Goal: Information Seeking & Learning: Check status

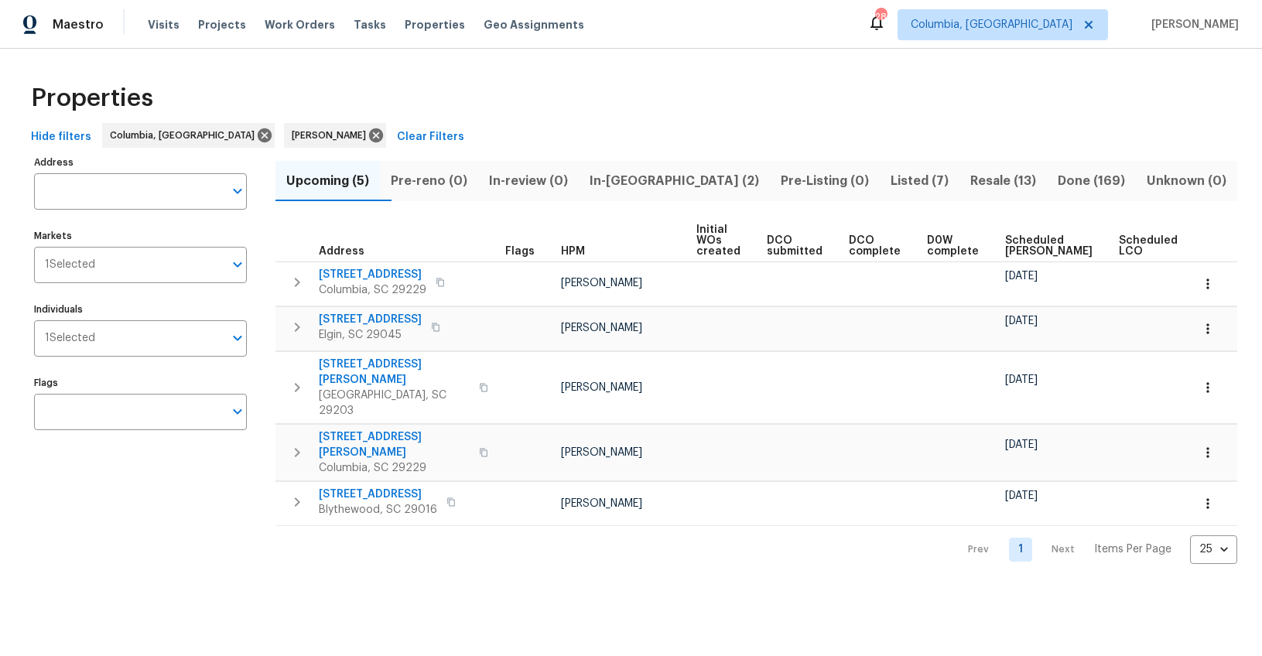
scroll to position [0, 33]
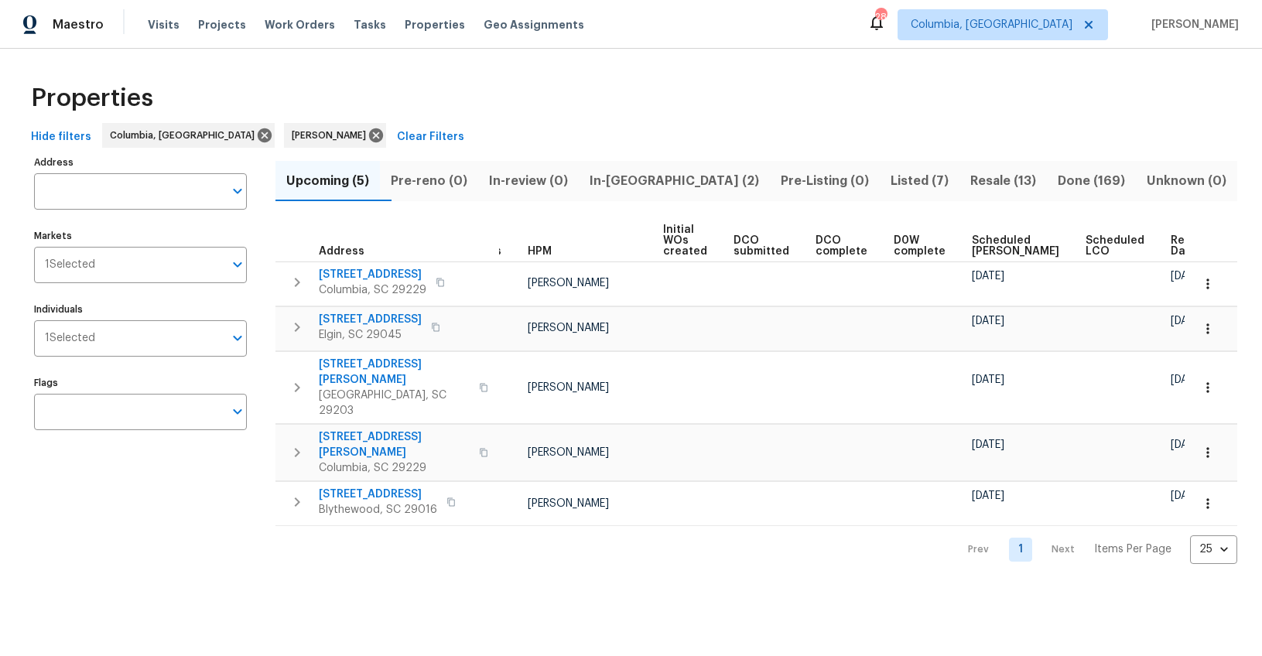
click at [1171, 238] on span "Ready Date" at bounding box center [1188, 246] width 34 height 22
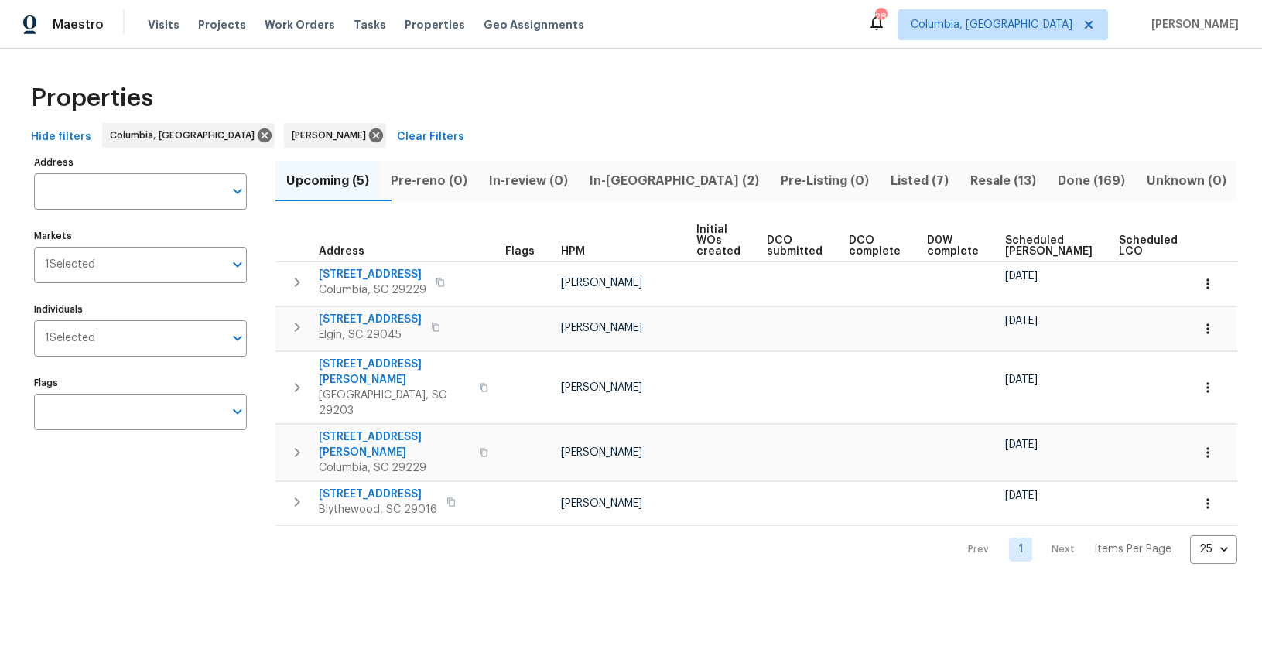
click at [561, 180] on span "In-review (0)" at bounding box center [529, 181] width 82 height 22
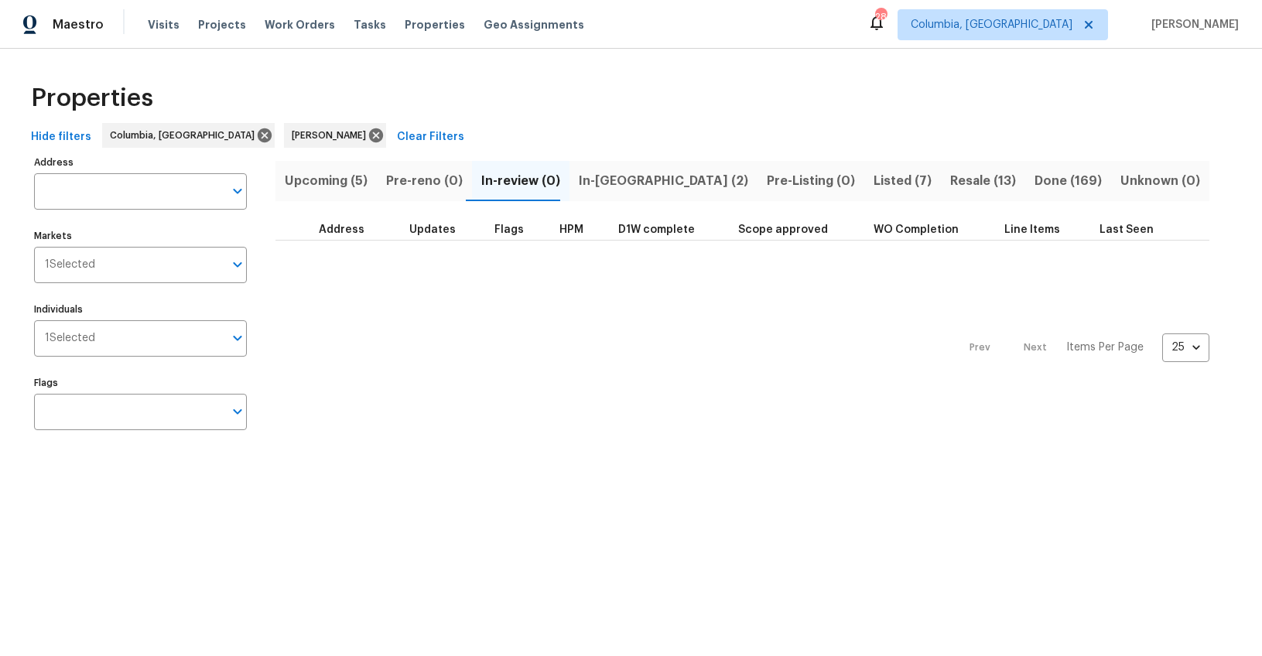
click at [767, 176] on span "Pre-Listing (0)" at bounding box center [811, 181] width 88 height 22
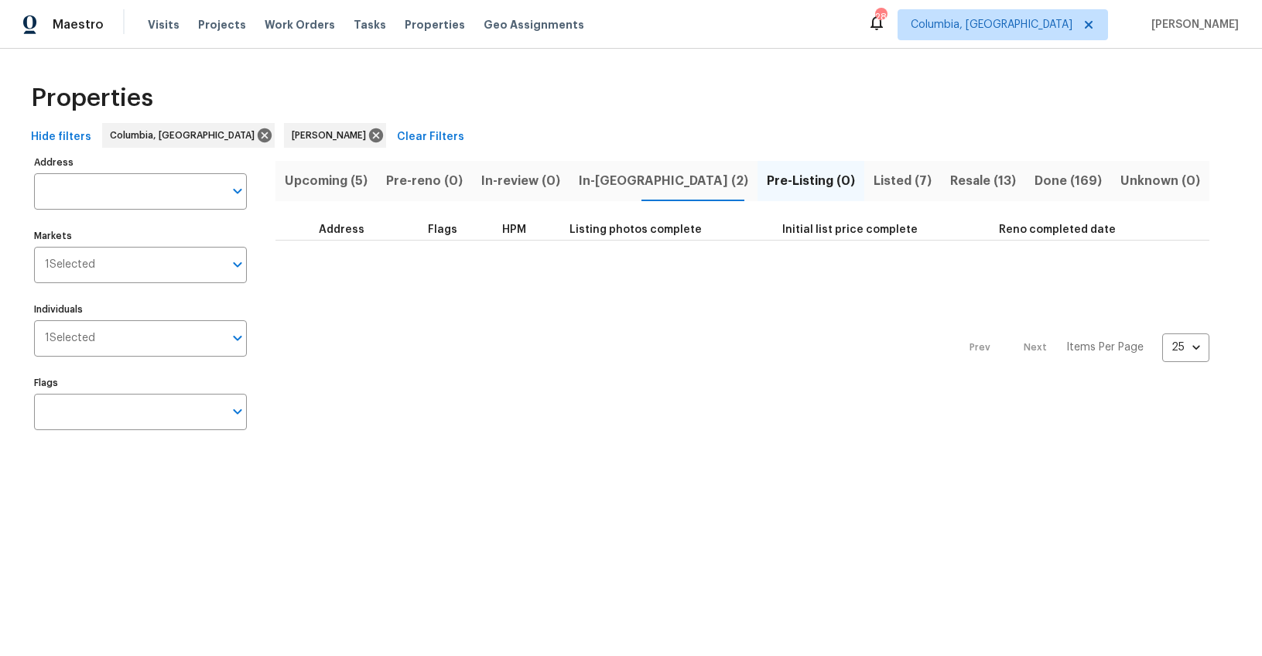
click at [603, 175] on span "In-[GEOGRAPHIC_DATA] (2)" at bounding box center [663, 181] width 169 height 22
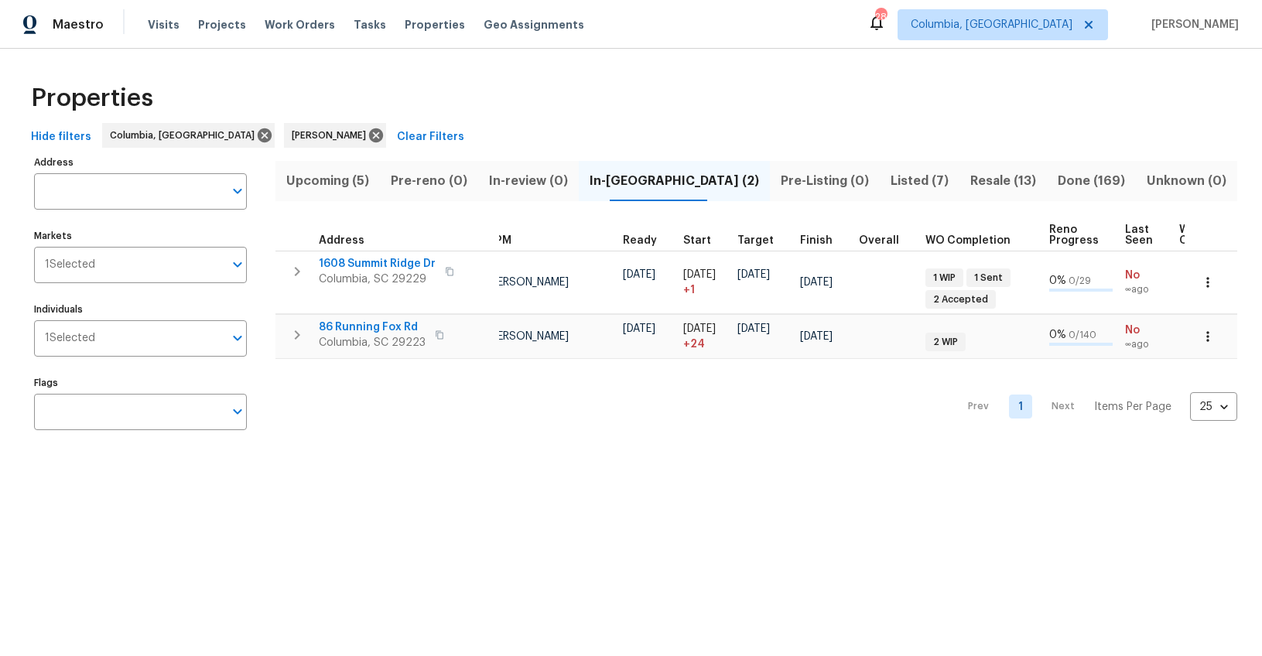
scroll to position [0, 155]
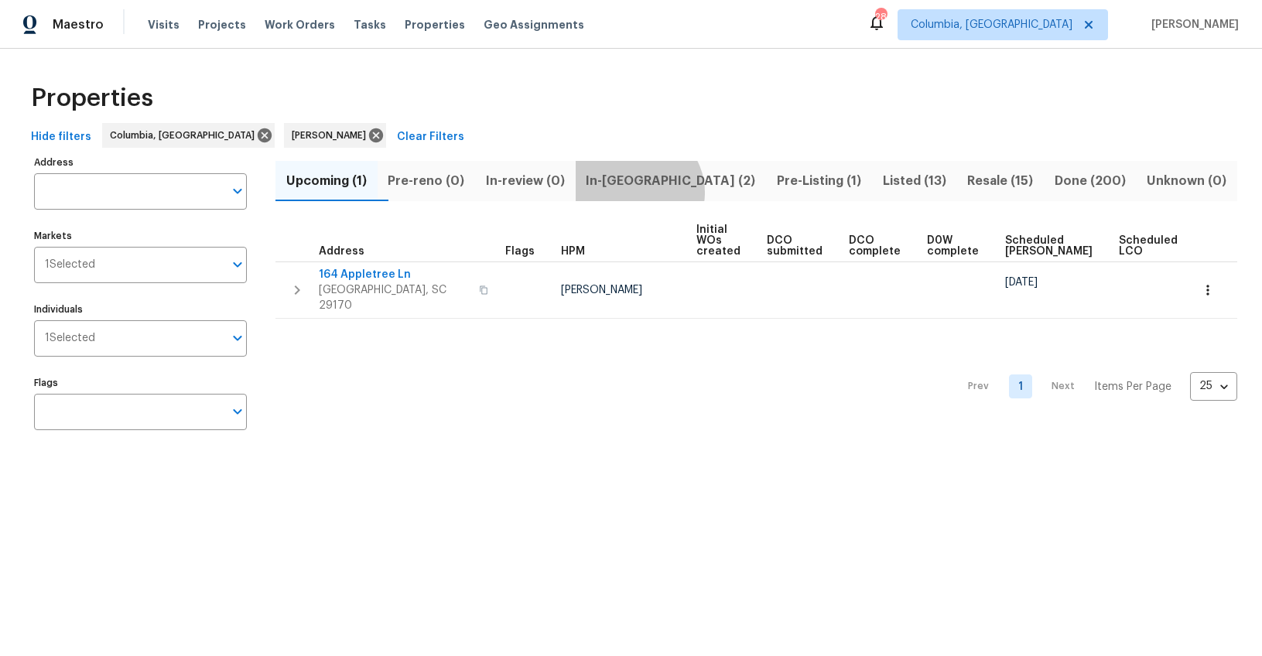
click at [666, 192] on button "In-[GEOGRAPHIC_DATA] (2)" at bounding box center [671, 181] width 191 height 40
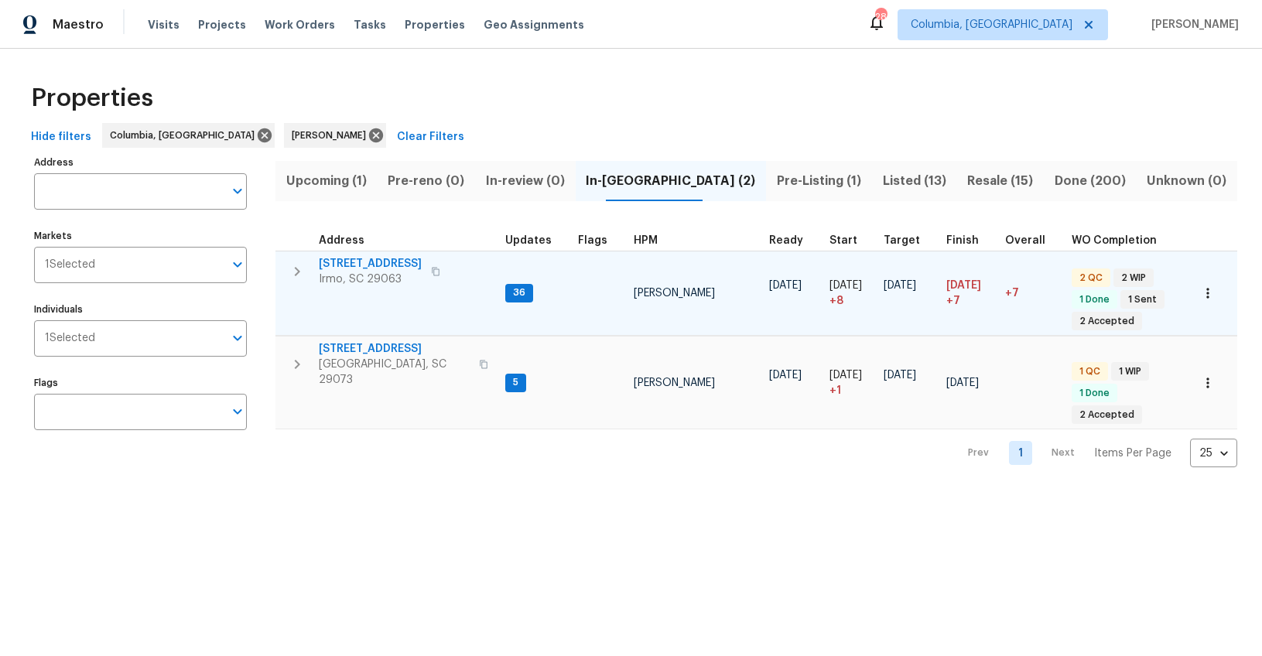
click at [384, 262] on span "[STREET_ADDRESS]" at bounding box center [370, 263] width 103 height 15
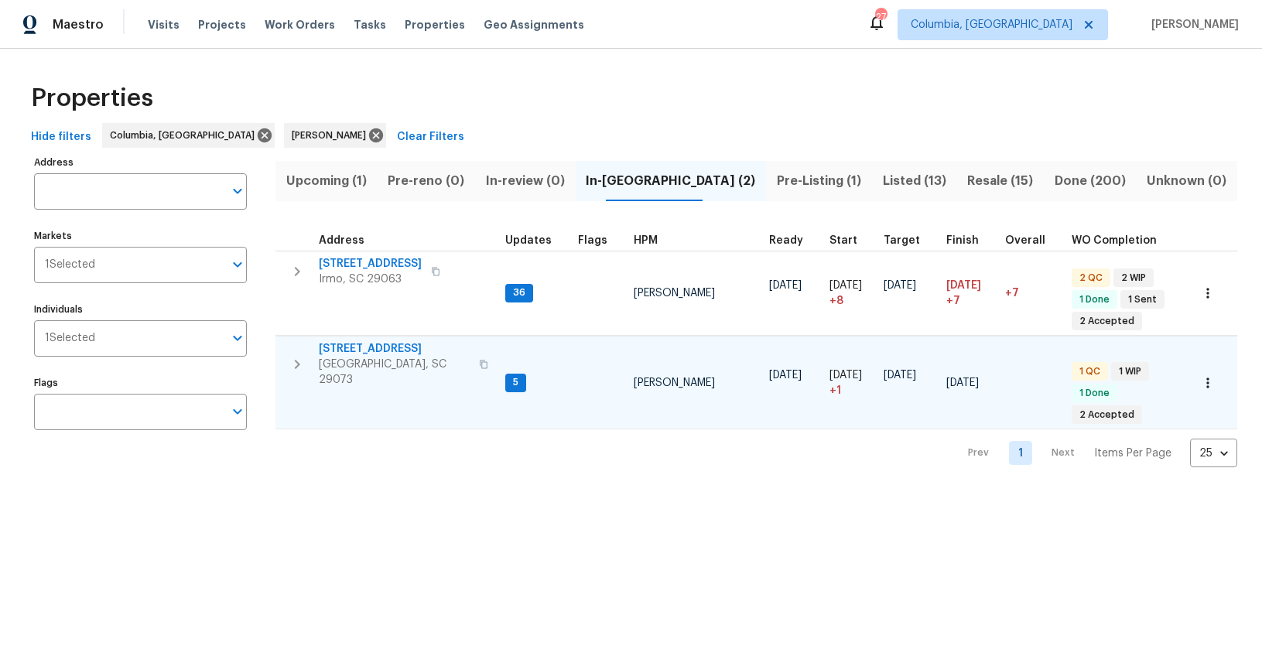
click at [373, 344] on span "105 Tea Olive Ave" at bounding box center [394, 348] width 151 height 15
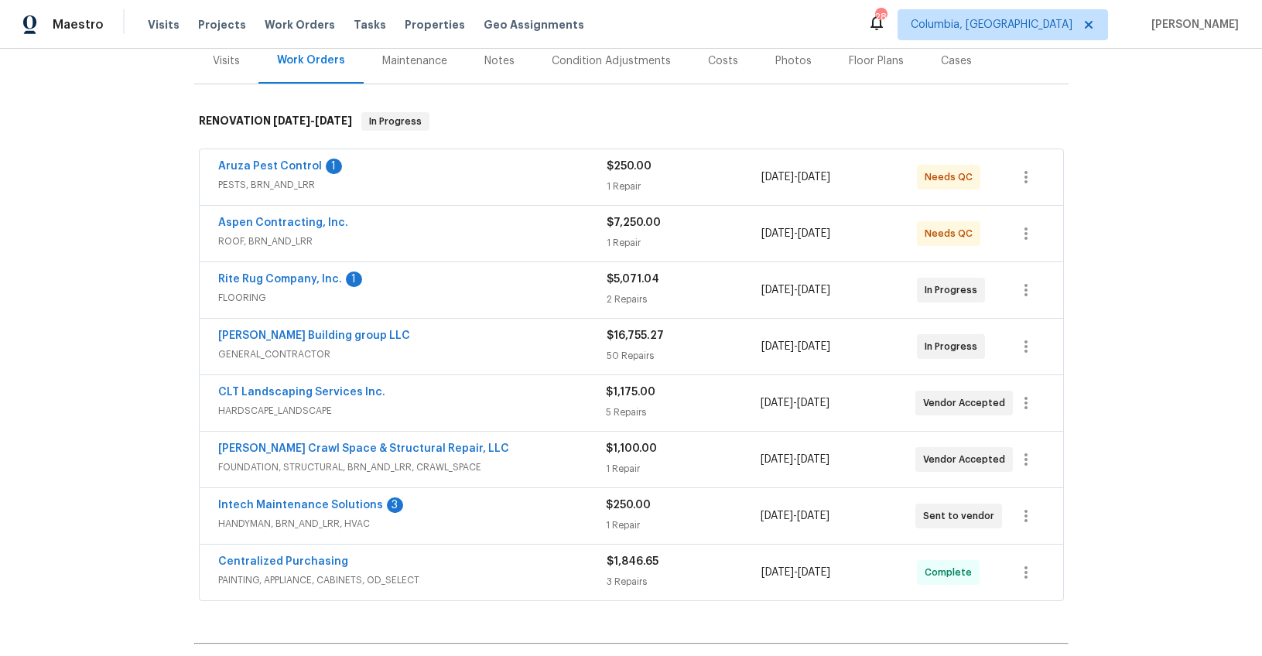
scroll to position [196, 0]
click at [395, 289] on div "Rite Rug Company, Inc. 1" at bounding box center [412, 281] width 388 height 19
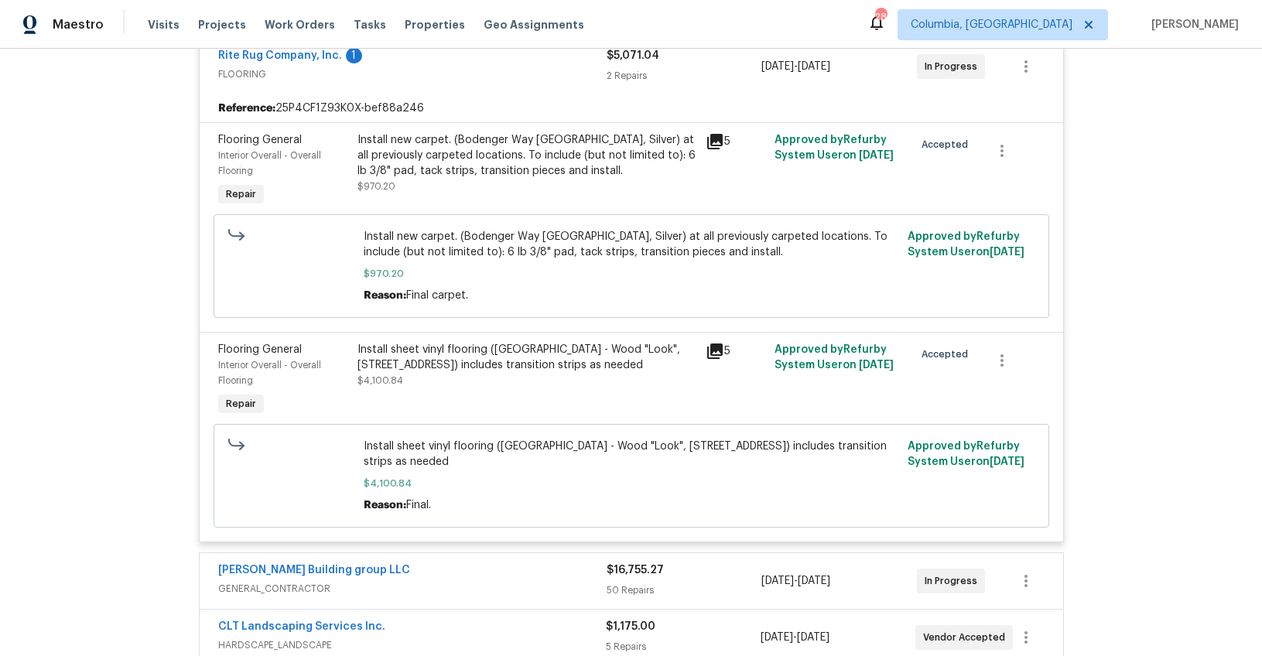
scroll to position [427, 0]
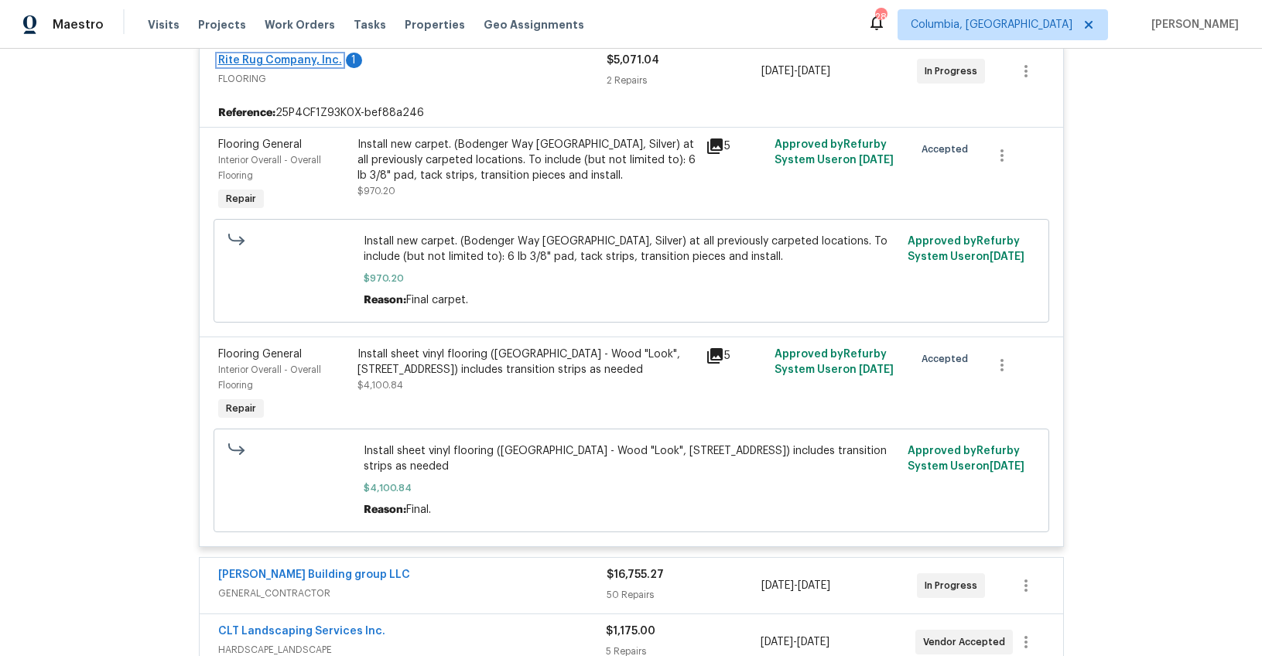
click at [308, 58] on link "Rite Rug Company, Inc." at bounding box center [280, 60] width 124 height 11
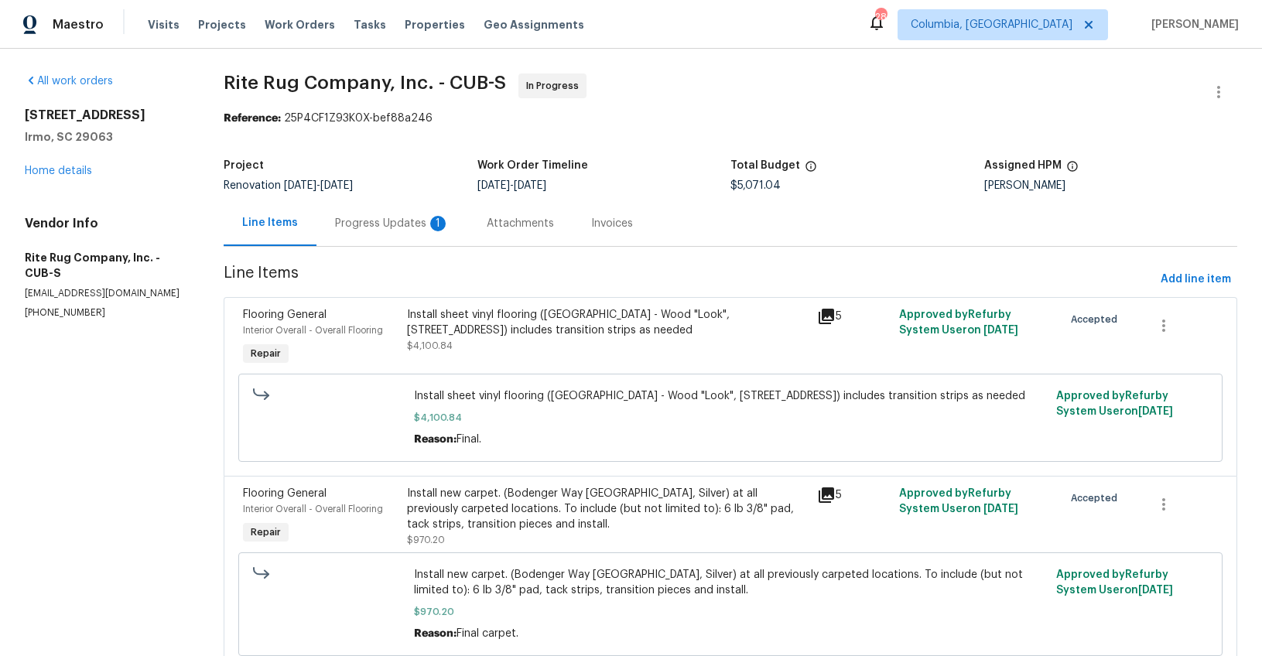
click at [413, 234] on div "Progress Updates 1" at bounding box center [393, 223] width 152 height 46
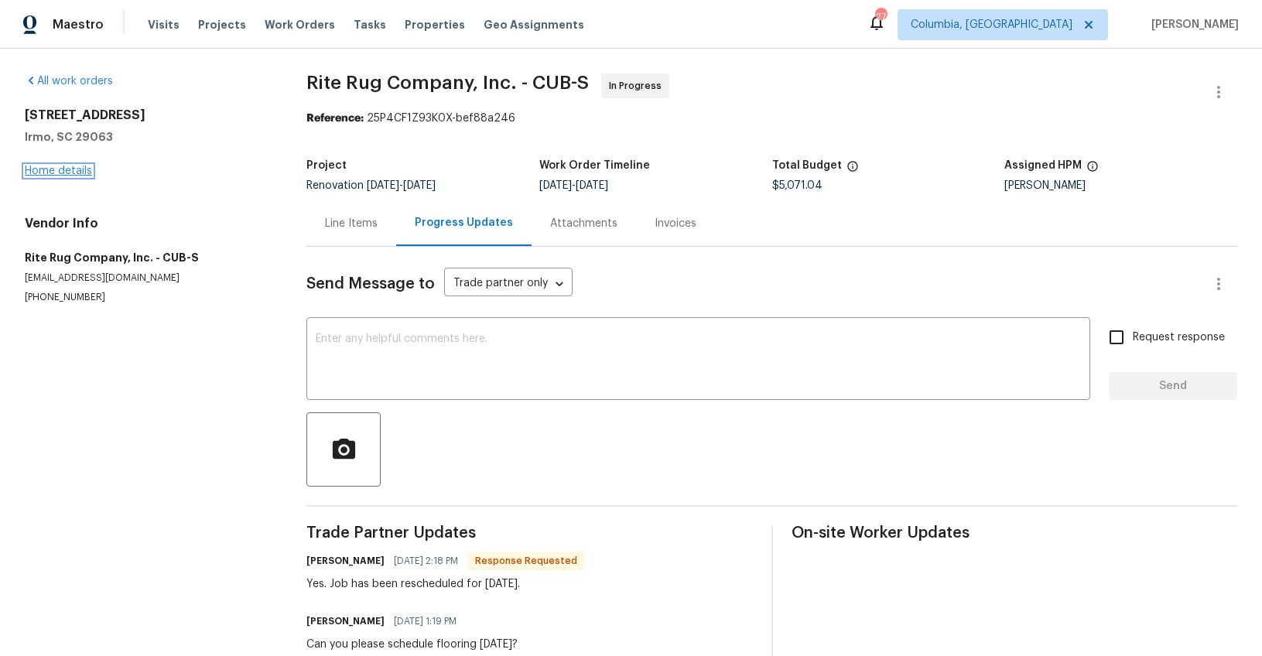
click at [63, 169] on link "Home details" at bounding box center [58, 171] width 67 height 11
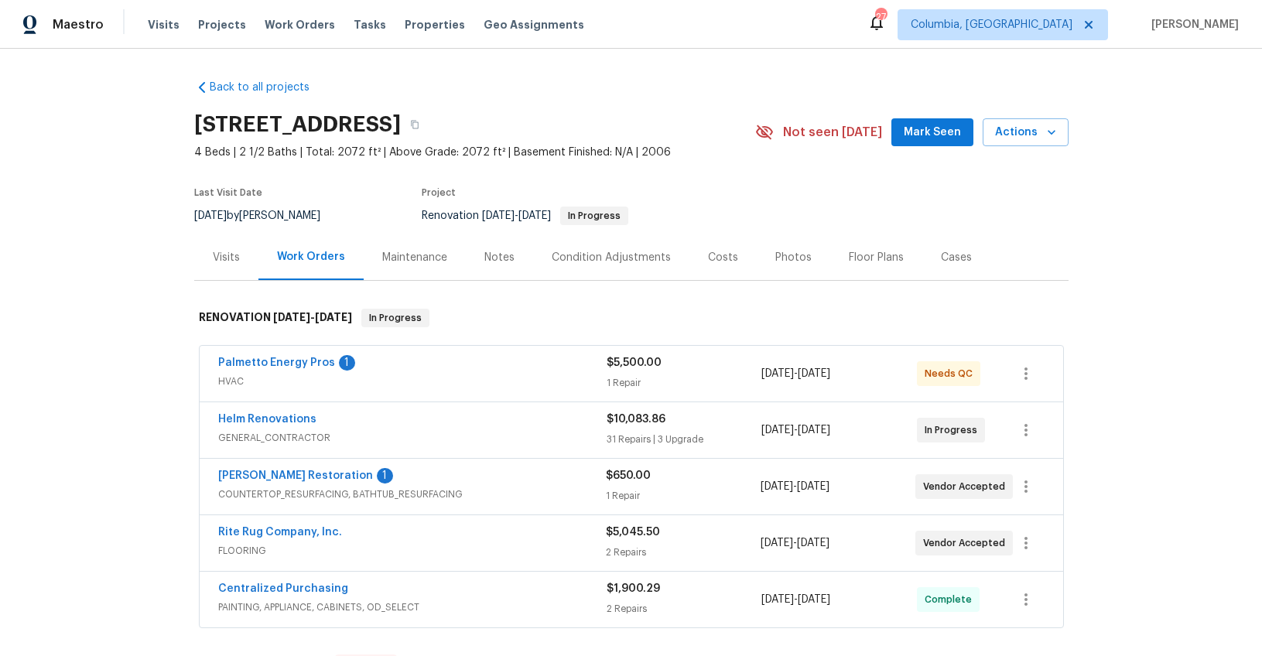
click at [479, 265] on div "Notes" at bounding box center [499, 257] width 67 height 46
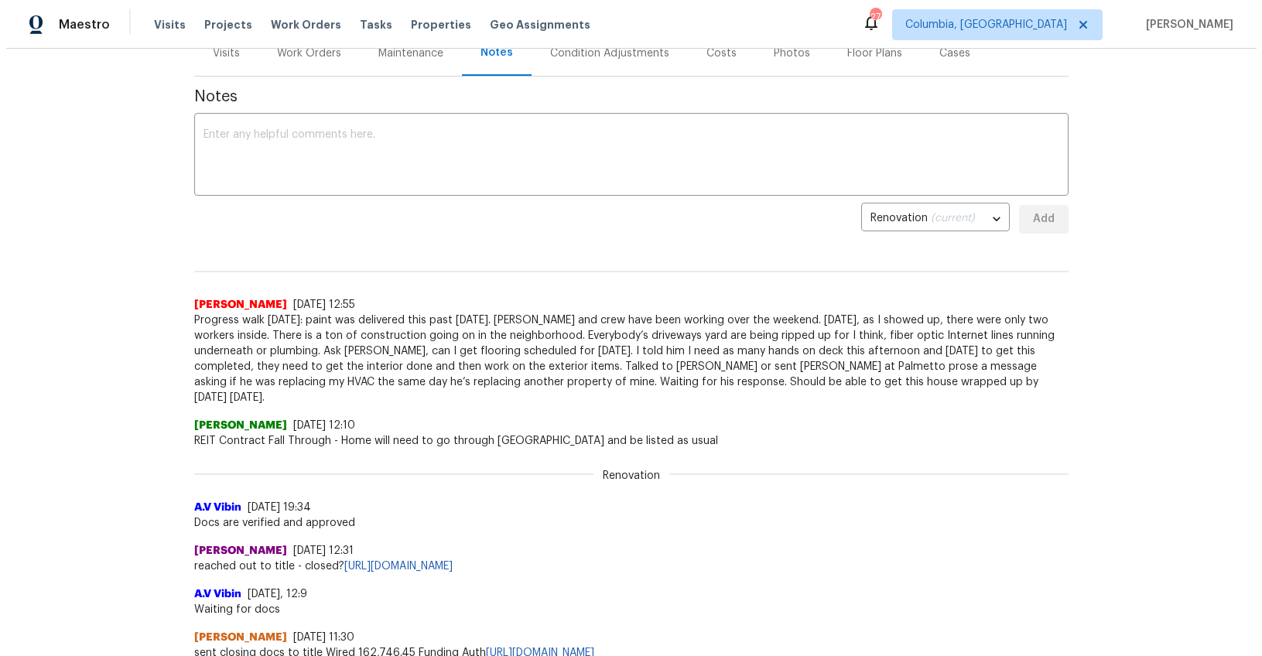
scroll to position [163, 0]
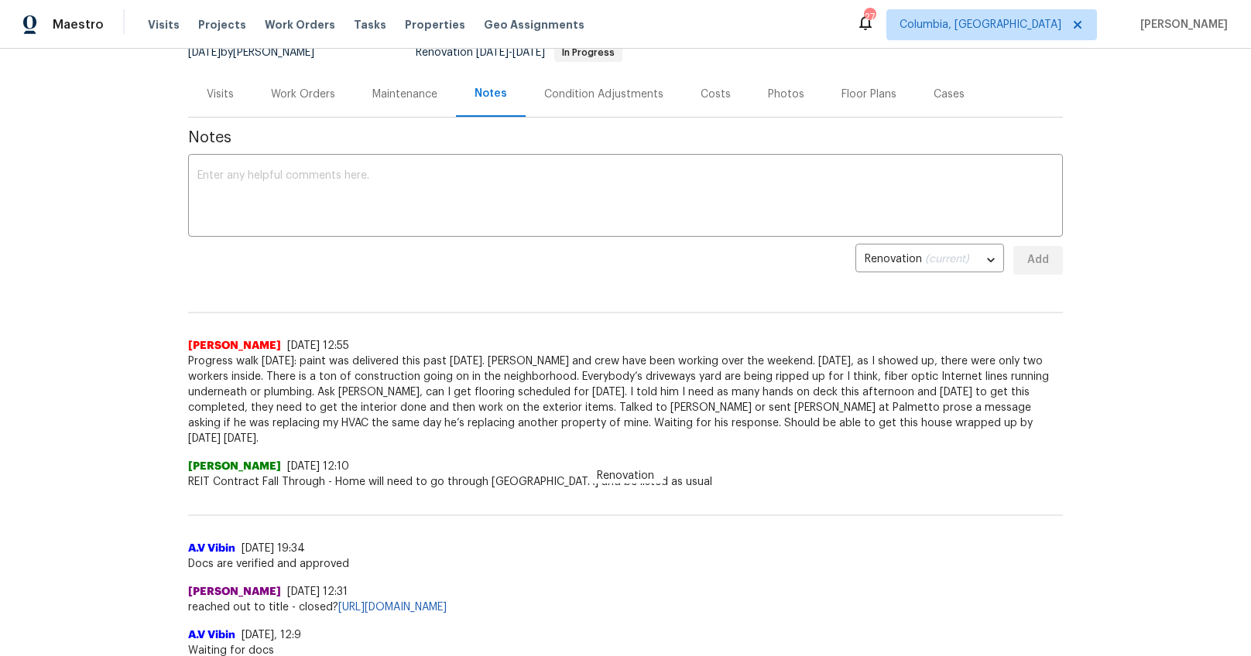
click at [701, 98] on div "Costs" at bounding box center [715, 94] width 30 height 15
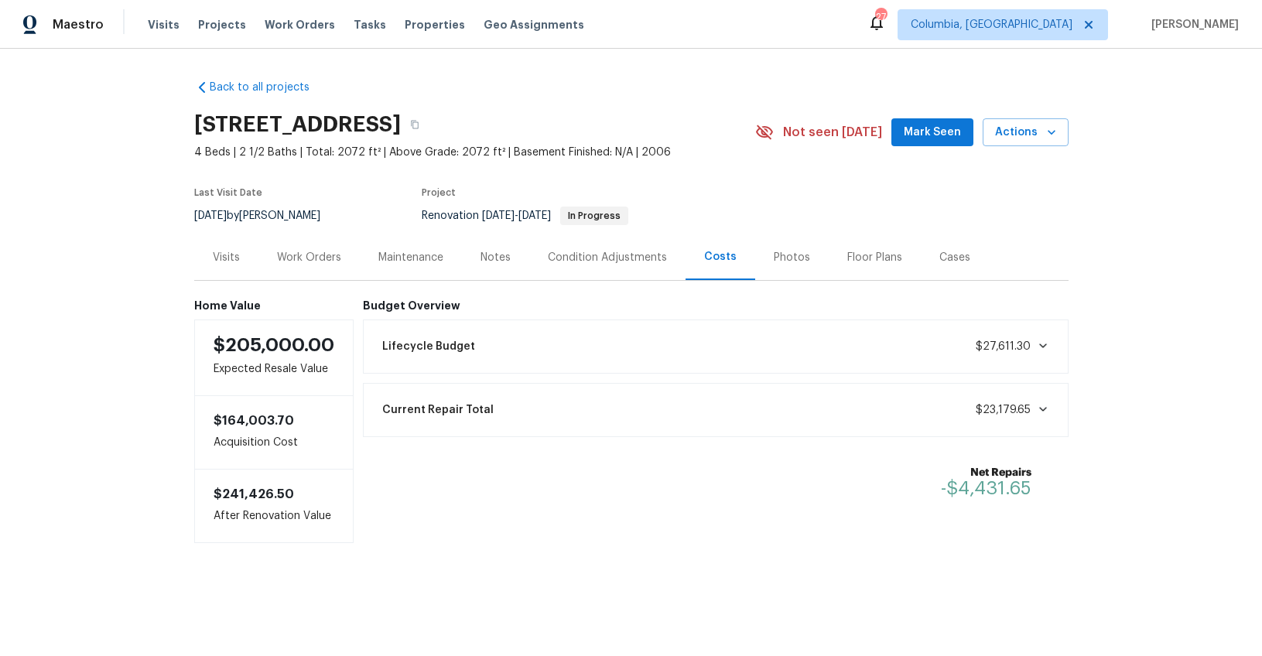
click at [286, 260] on div "Work Orders" at bounding box center [309, 257] width 64 height 15
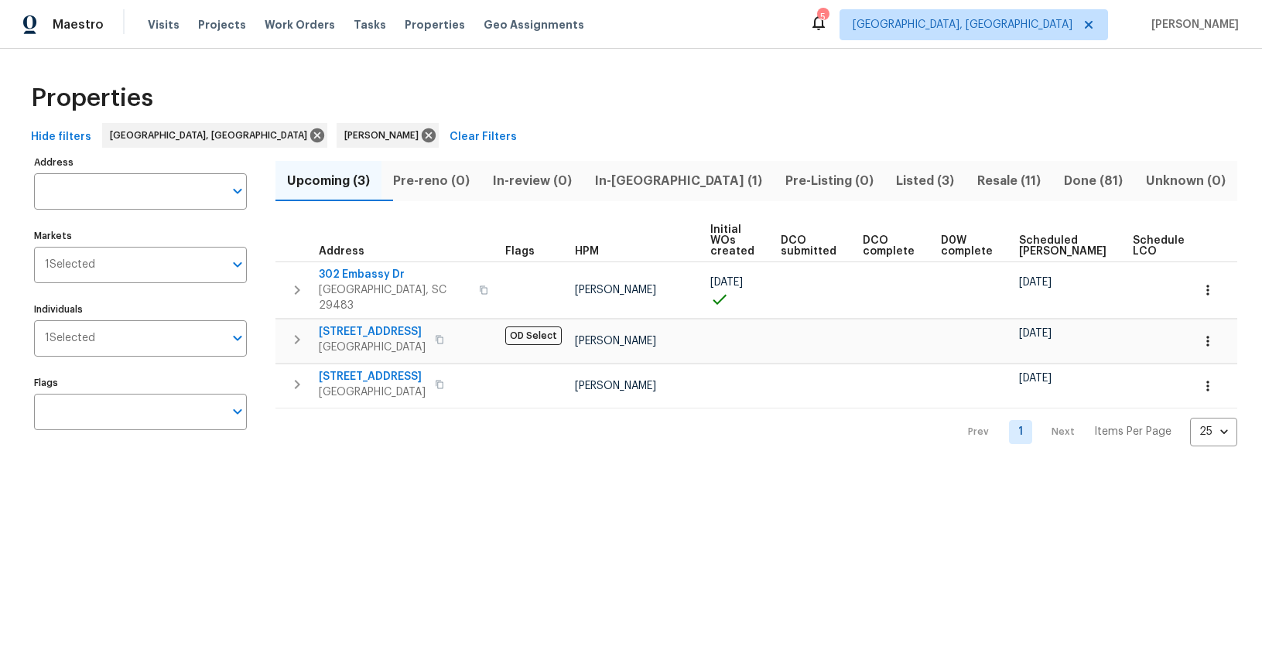
click at [673, 178] on span "In-reno (1)" at bounding box center [679, 181] width 172 height 22
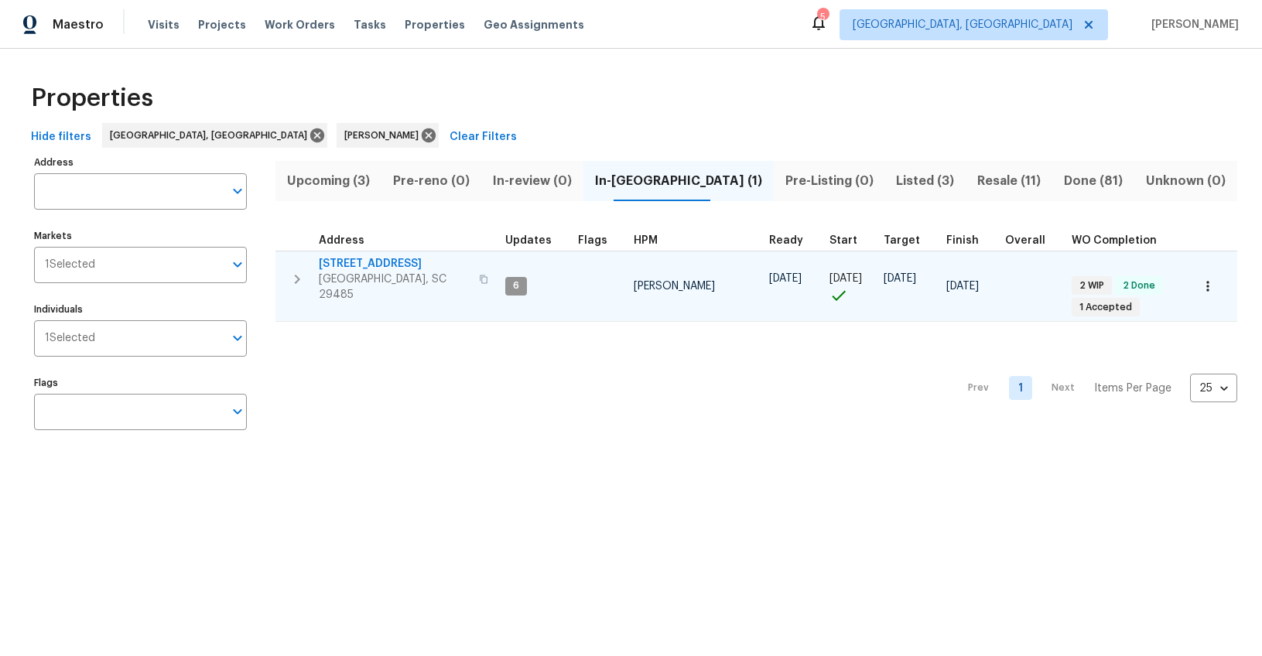
click at [365, 263] on span "112 Balsam Cir" at bounding box center [394, 263] width 151 height 15
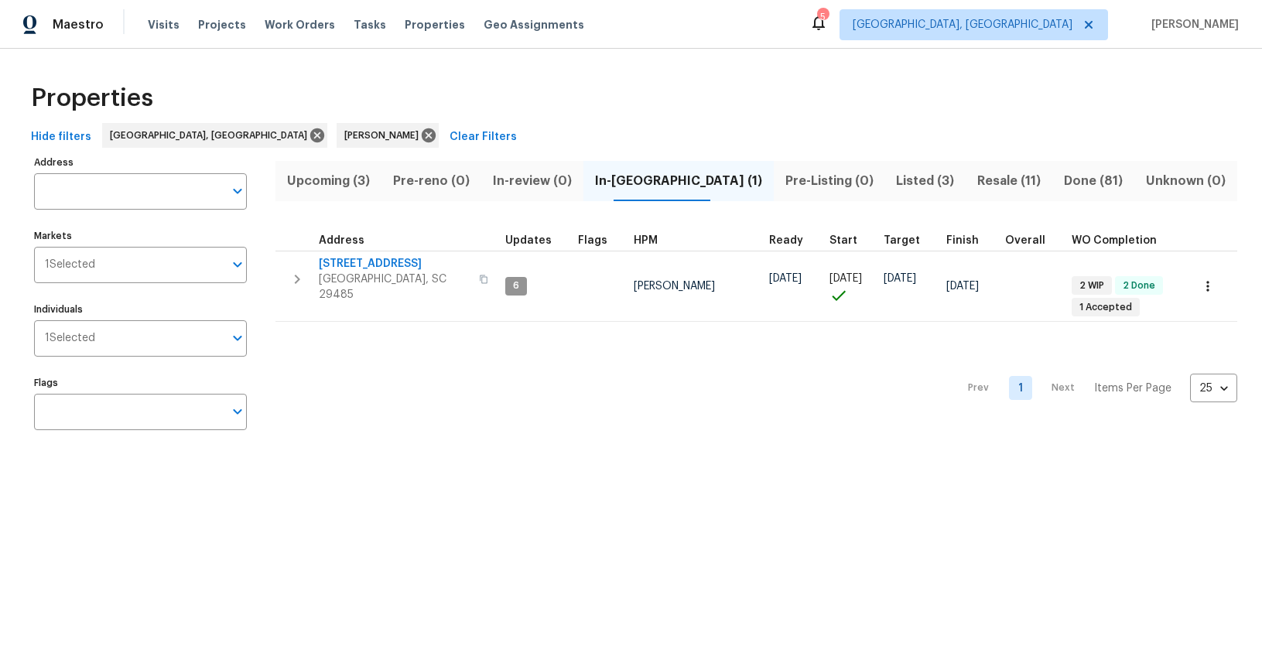
click at [975, 187] on span "Resale (11)" at bounding box center [1009, 181] width 68 height 22
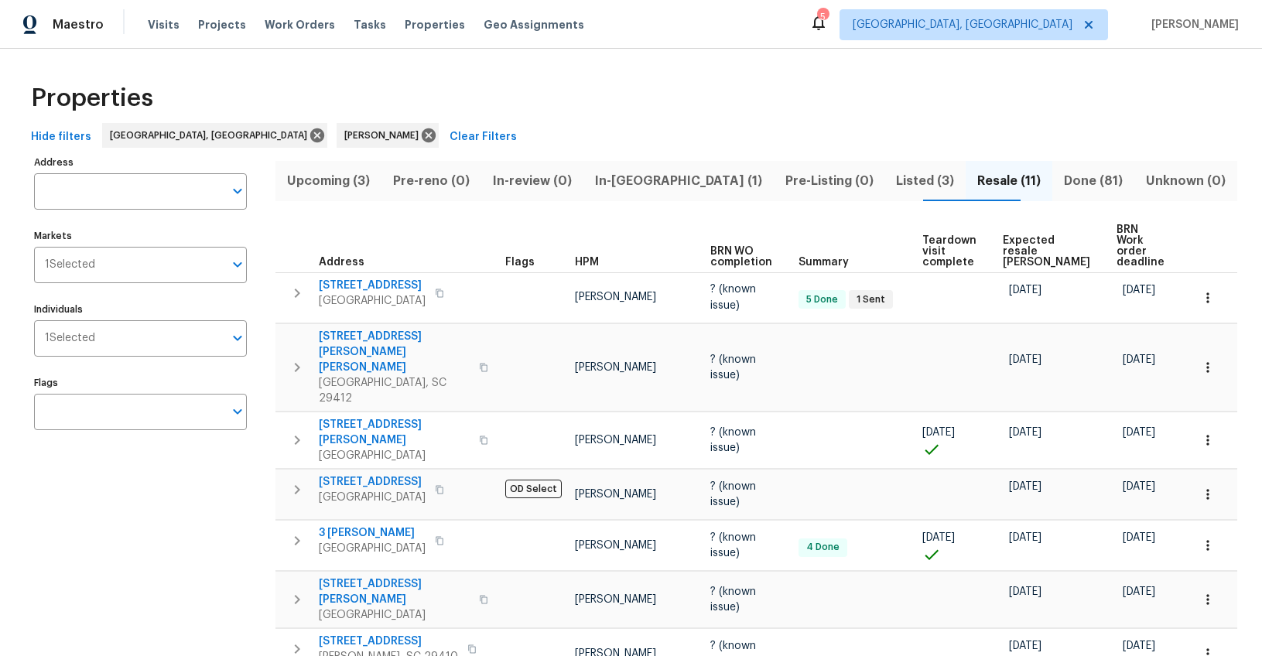
click at [1049, 241] on span "Expected resale [PERSON_NAME]" at bounding box center [1046, 251] width 87 height 33
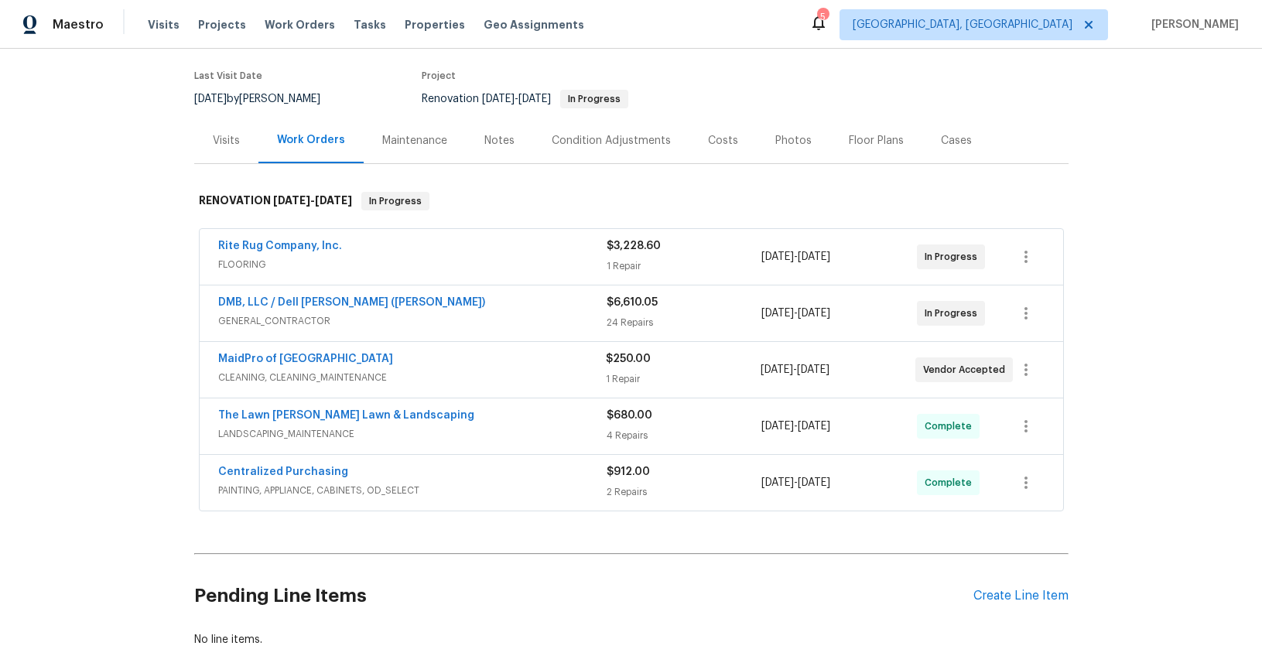
scroll to position [89, 0]
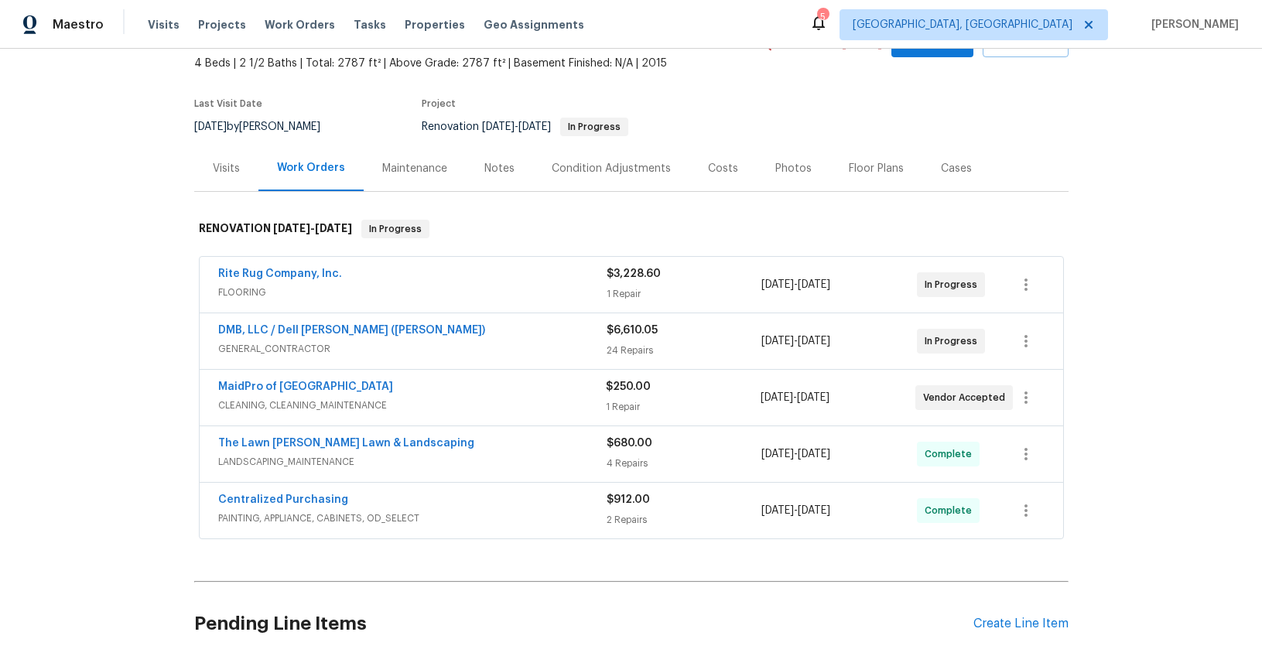
click at [210, 176] on div "Visits" at bounding box center [226, 168] width 64 height 46
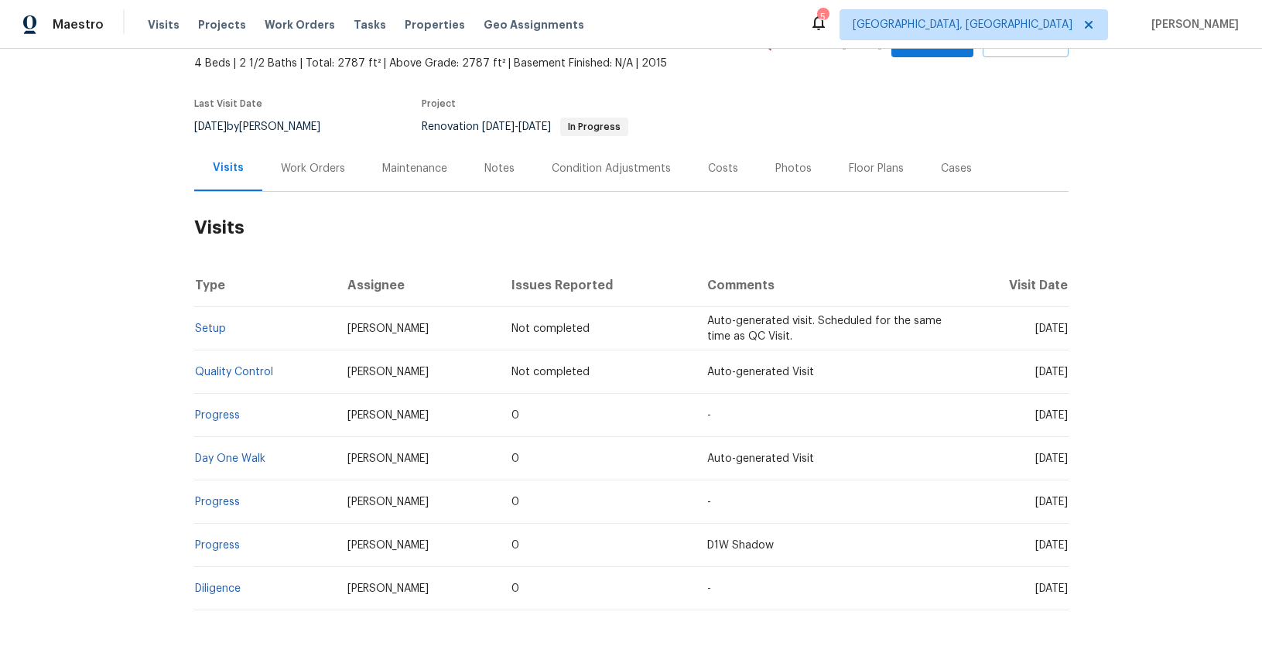
click at [339, 166] on div "Work Orders" at bounding box center [312, 168] width 101 height 46
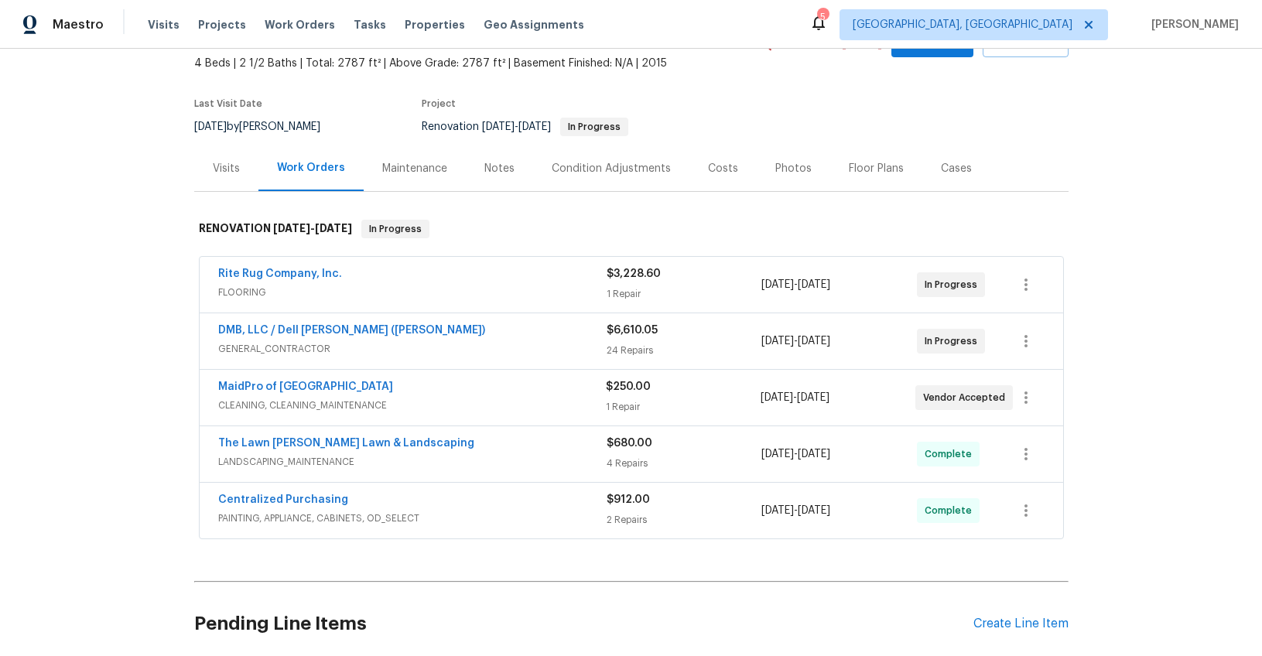
click at [708, 171] on div "Costs" at bounding box center [723, 168] width 30 height 15
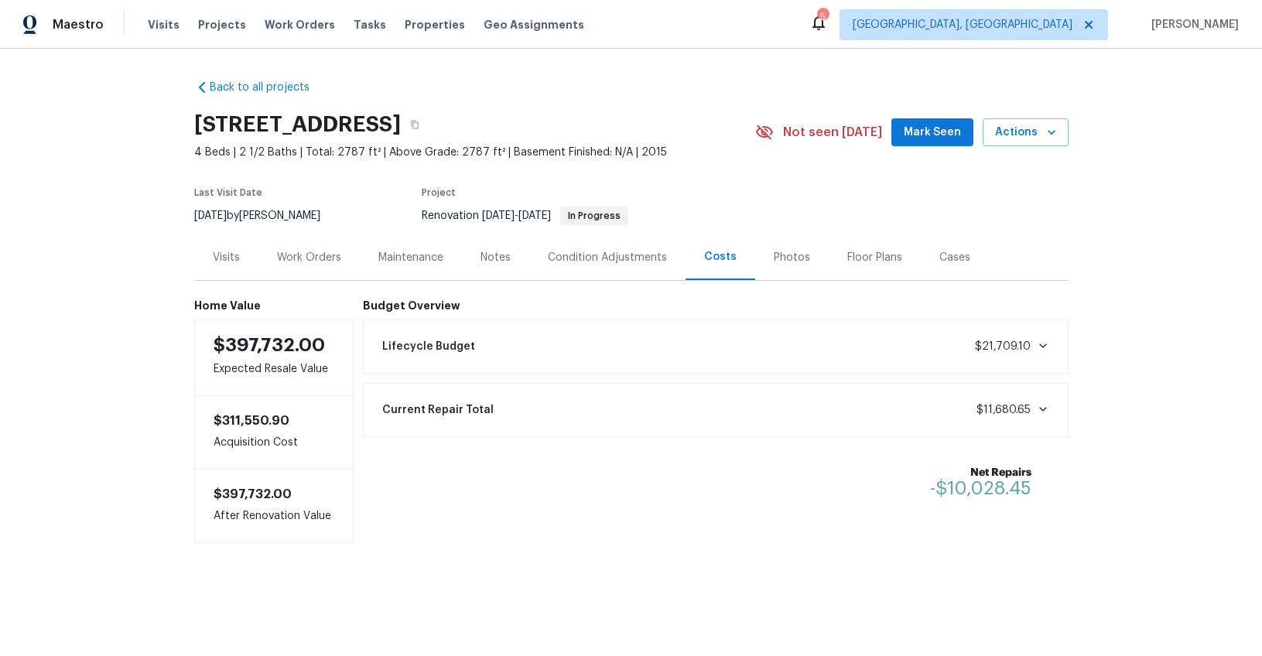
click at [305, 262] on div "Work Orders" at bounding box center [309, 257] width 64 height 15
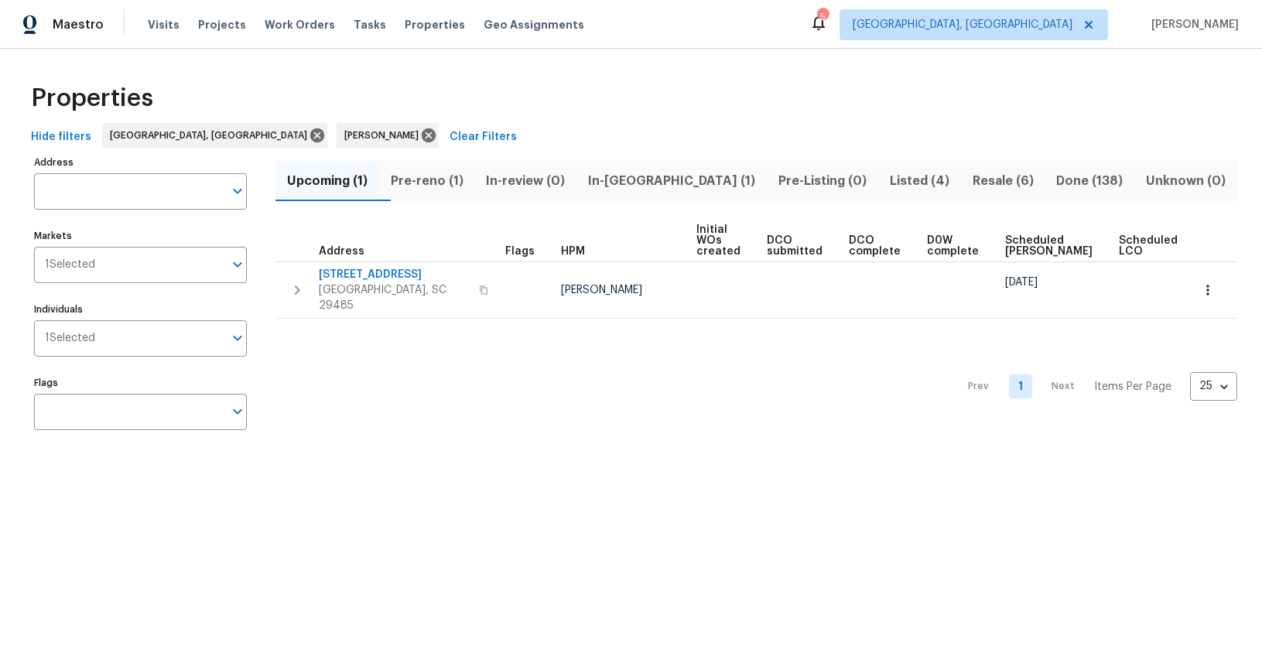
click at [453, 189] on span "Pre-reno (1)" at bounding box center [426, 181] width 77 height 22
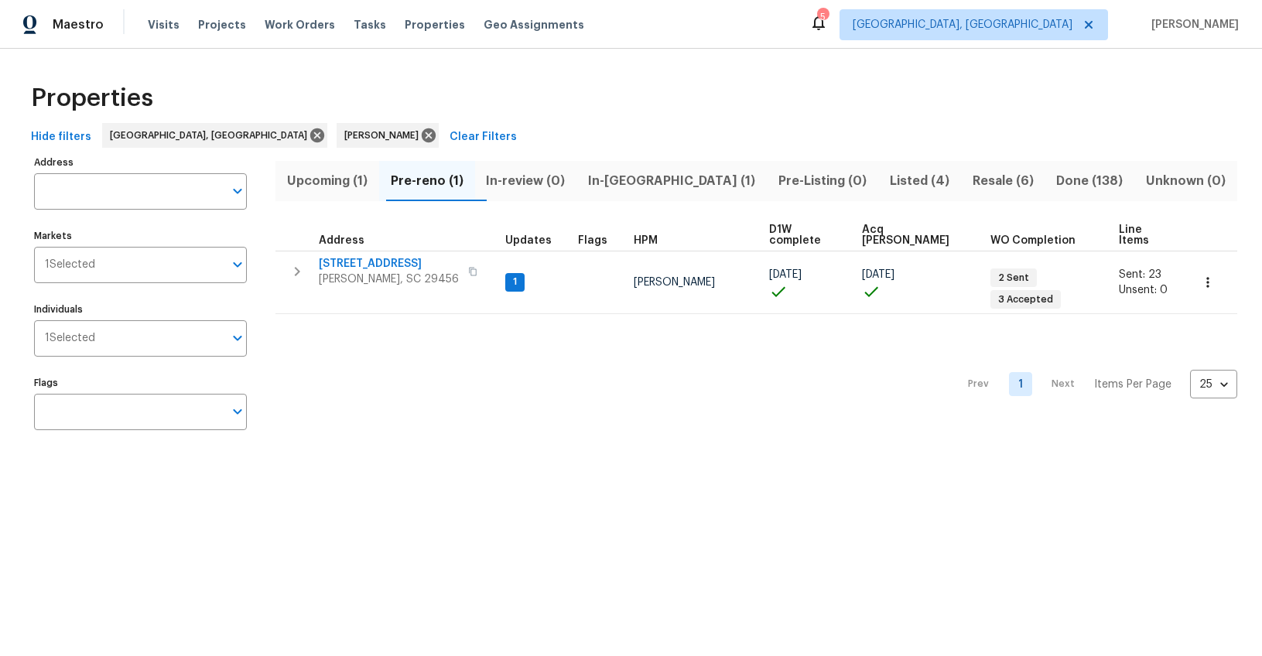
click at [625, 188] on span "In-reno (1)" at bounding box center [672, 181] width 172 height 22
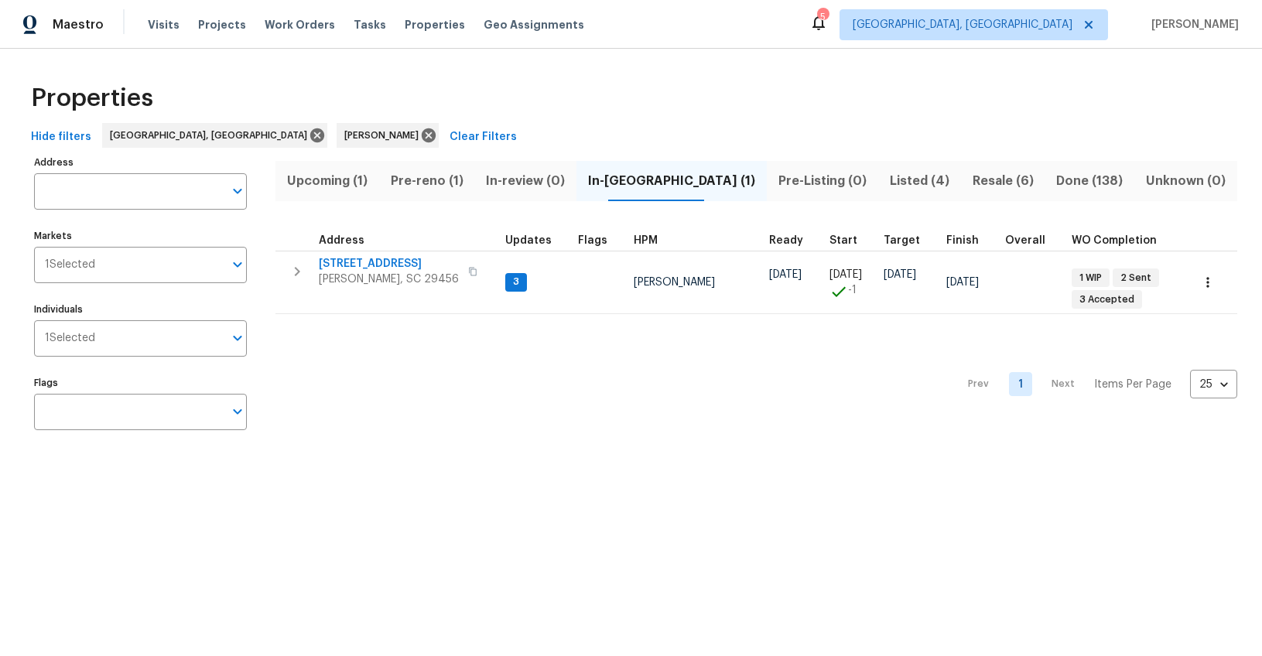
click at [888, 181] on span "Listed (4)" at bounding box center [920, 181] width 64 height 22
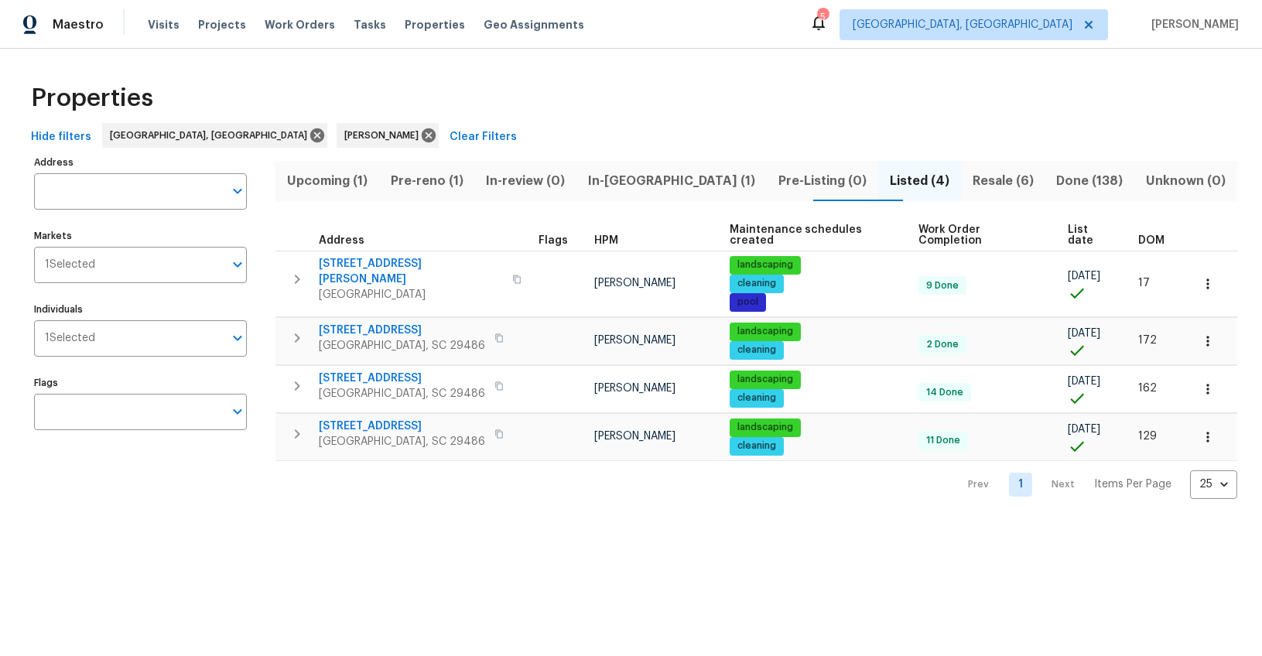
click at [970, 184] on span "Resale (6)" at bounding box center [1003, 181] width 66 height 22
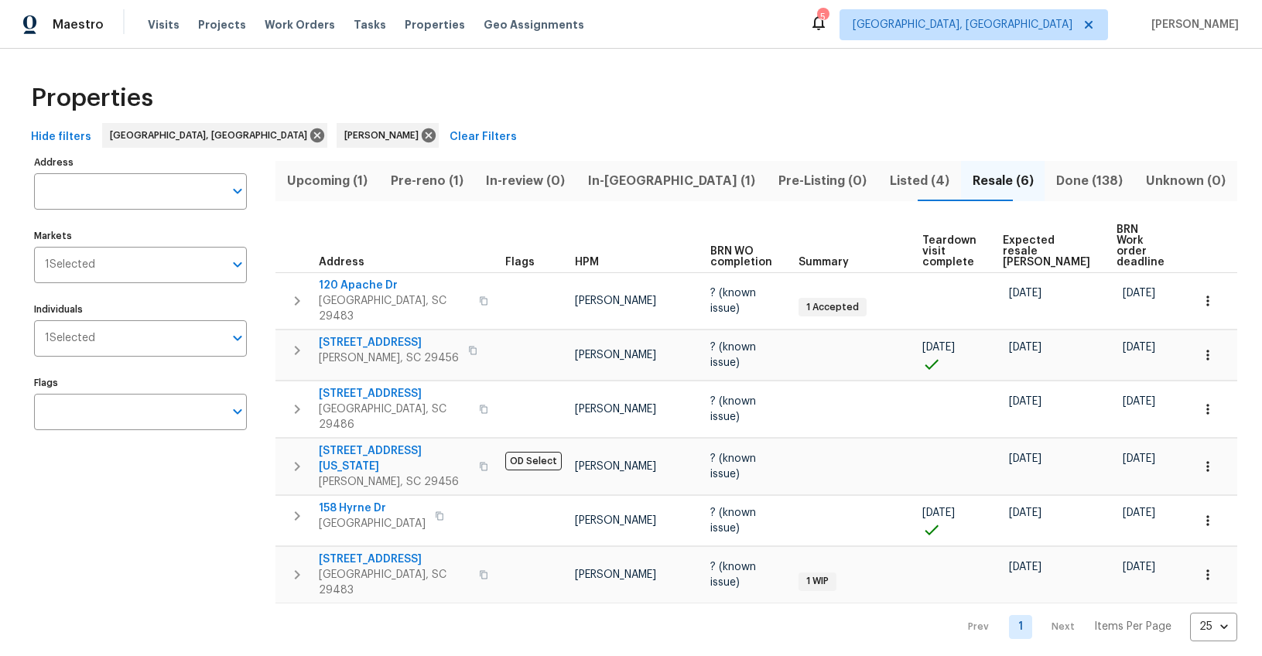
click at [1063, 243] on span "Expected resale [PERSON_NAME]" at bounding box center [1046, 251] width 87 height 33
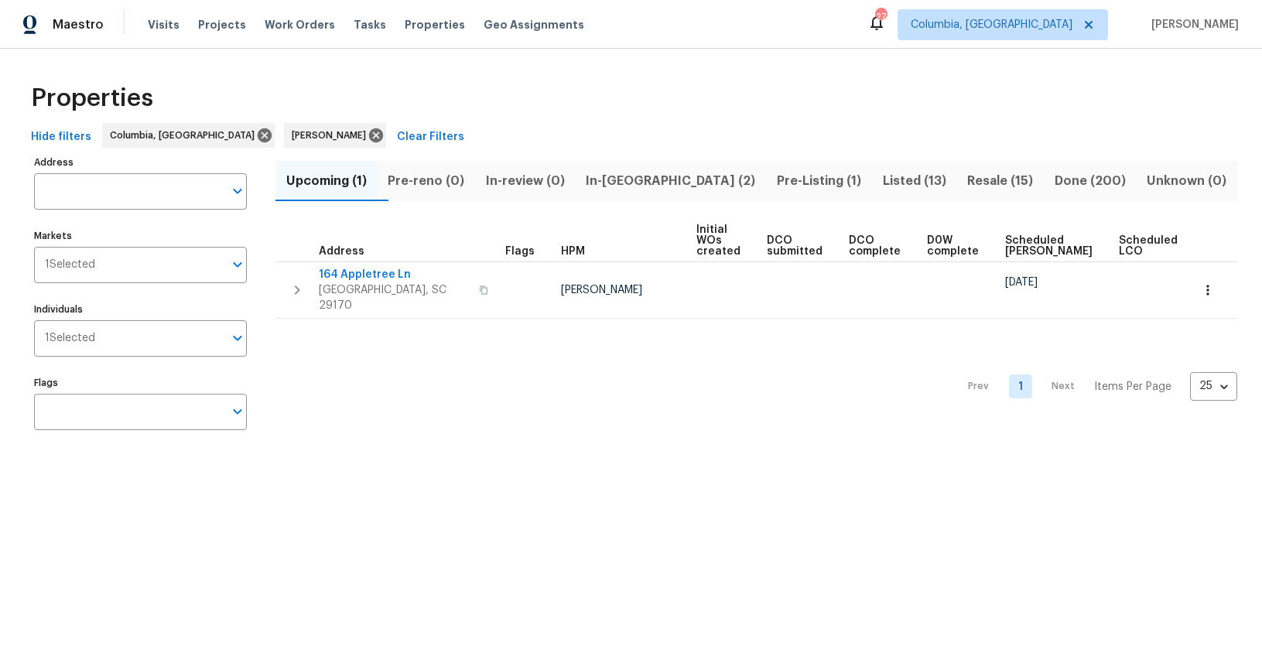
click at [973, 182] on span "Resale (15)" at bounding box center [1000, 181] width 69 height 22
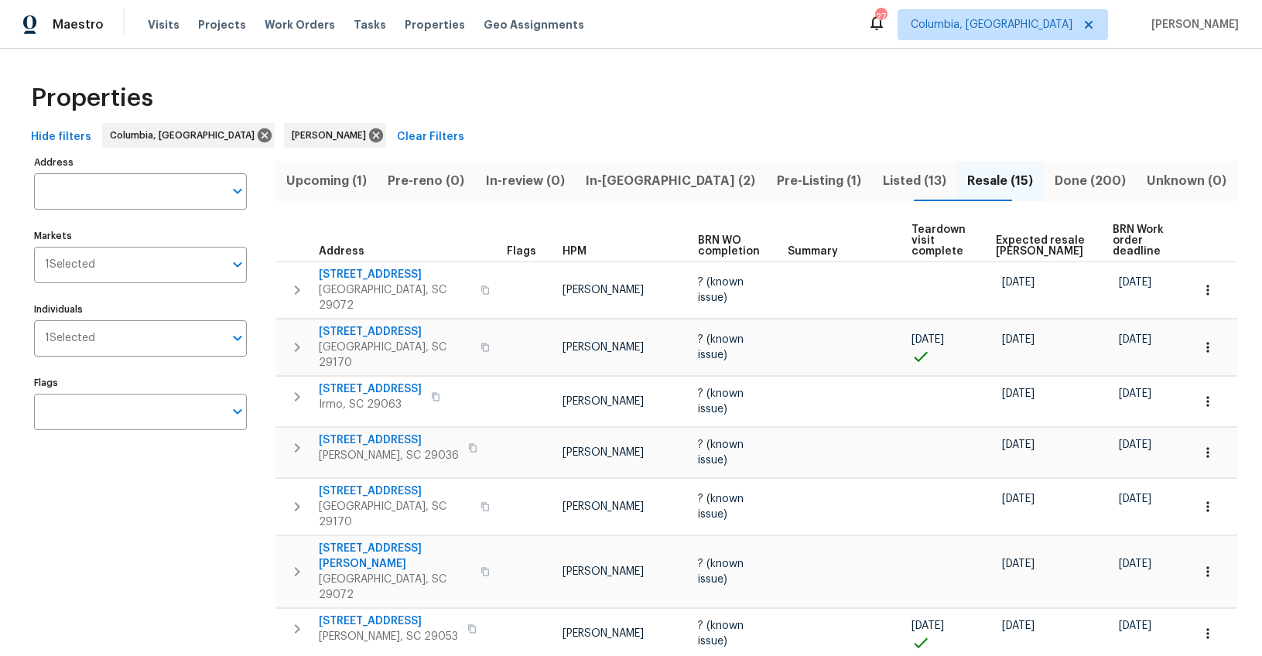
click at [1052, 246] on span "Expected resale COE" at bounding box center [1041, 246] width 91 height 22
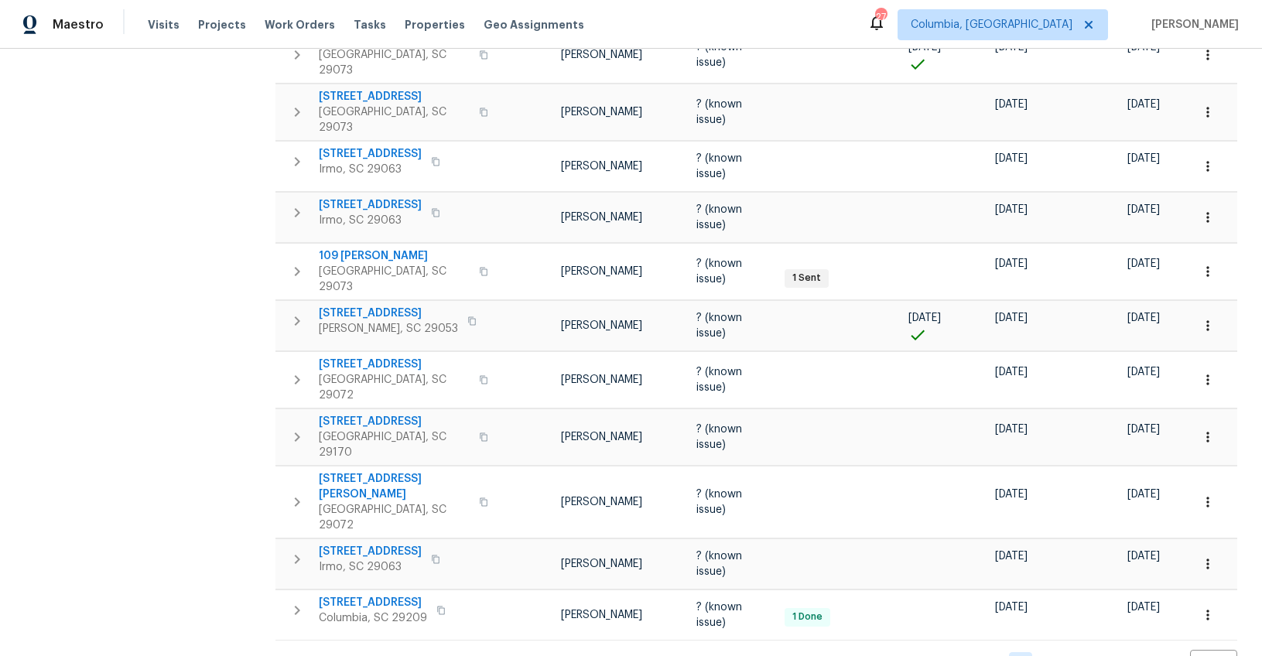
scroll to position [456, 0]
click at [389, 545] on span "109 Hedgefield Rd" at bounding box center [370, 552] width 103 height 15
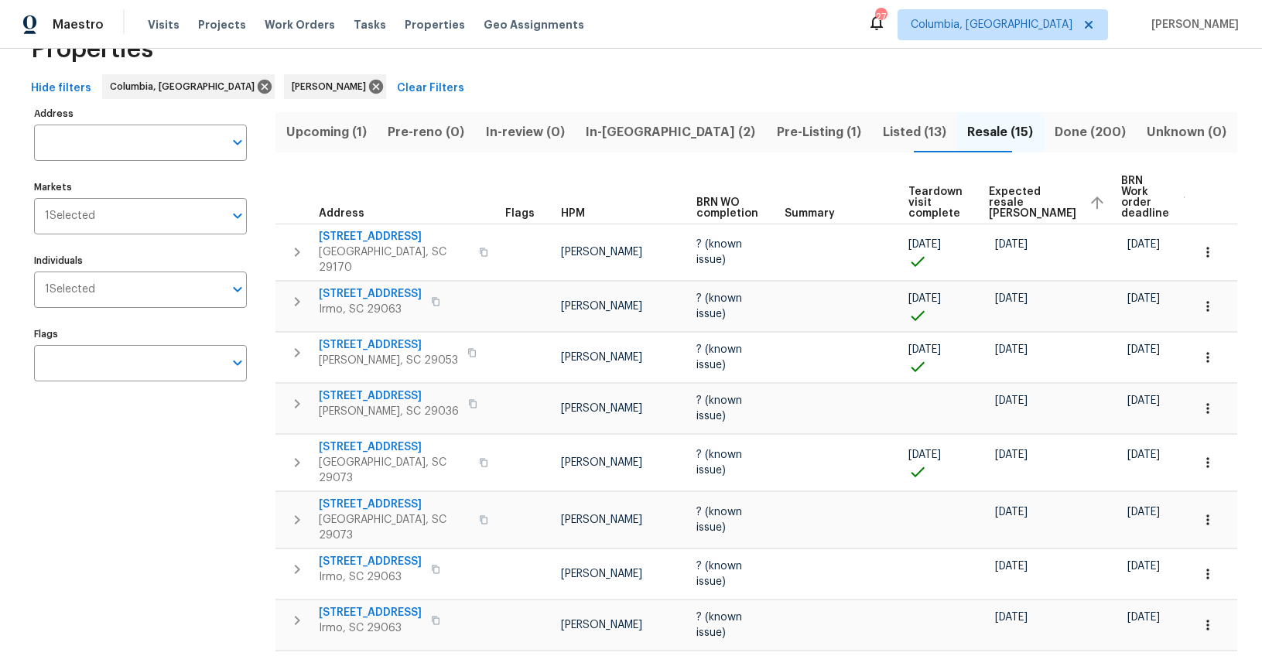
scroll to position [0, 0]
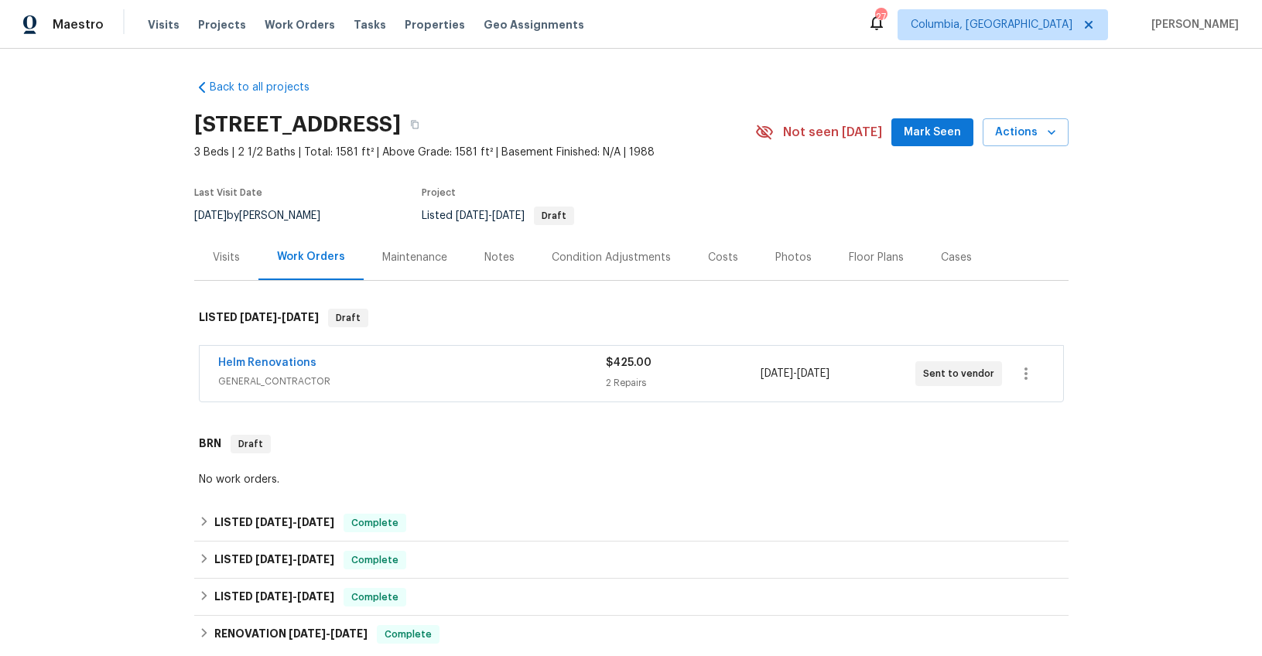
click at [221, 258] on div "Visits" at bounding box center [226, 257] width 27 height 15
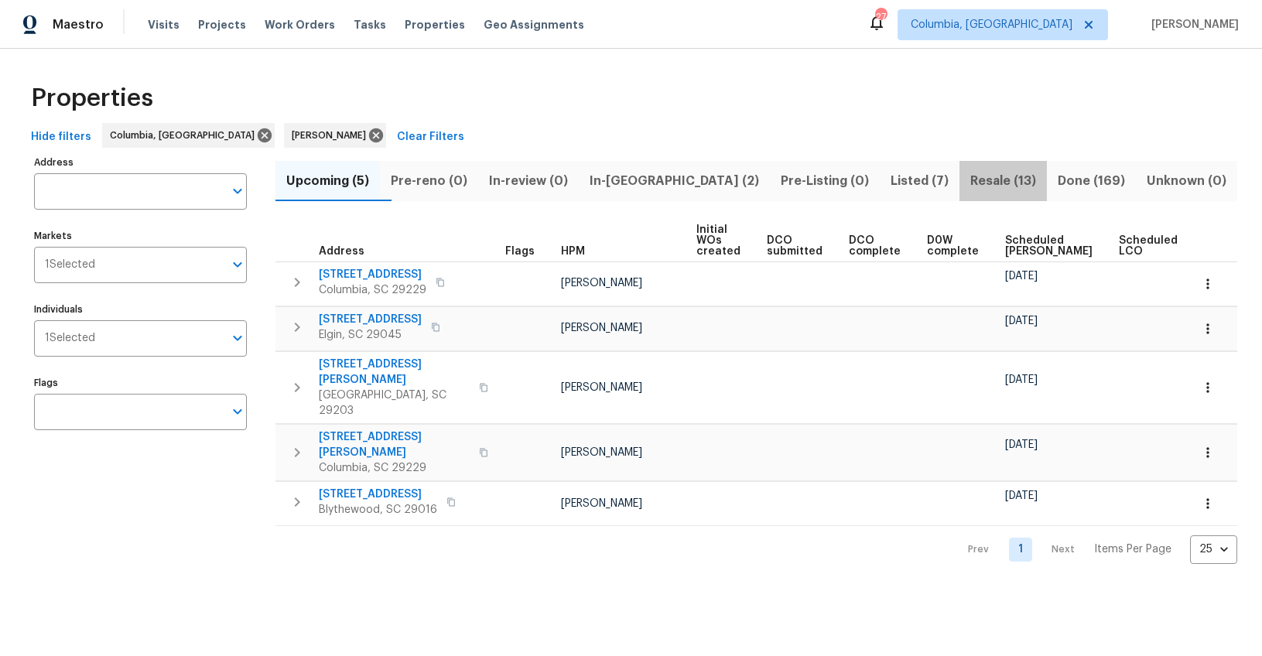
click at [969, 183] on span "Resale (13)" at bounding box center [1003, 181] width 69 height 22
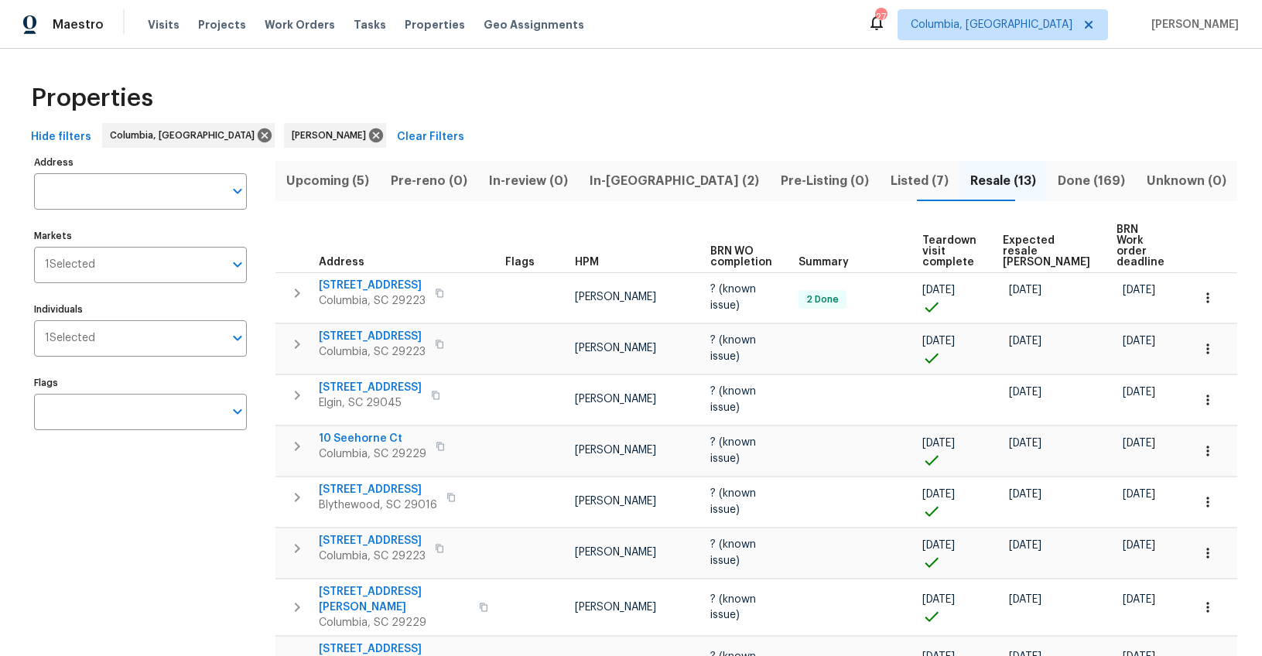
click at [1045, 245] on span "Expected resale [PERSON_NAME]" at bounding box center [1046, 251] width 87 height 33
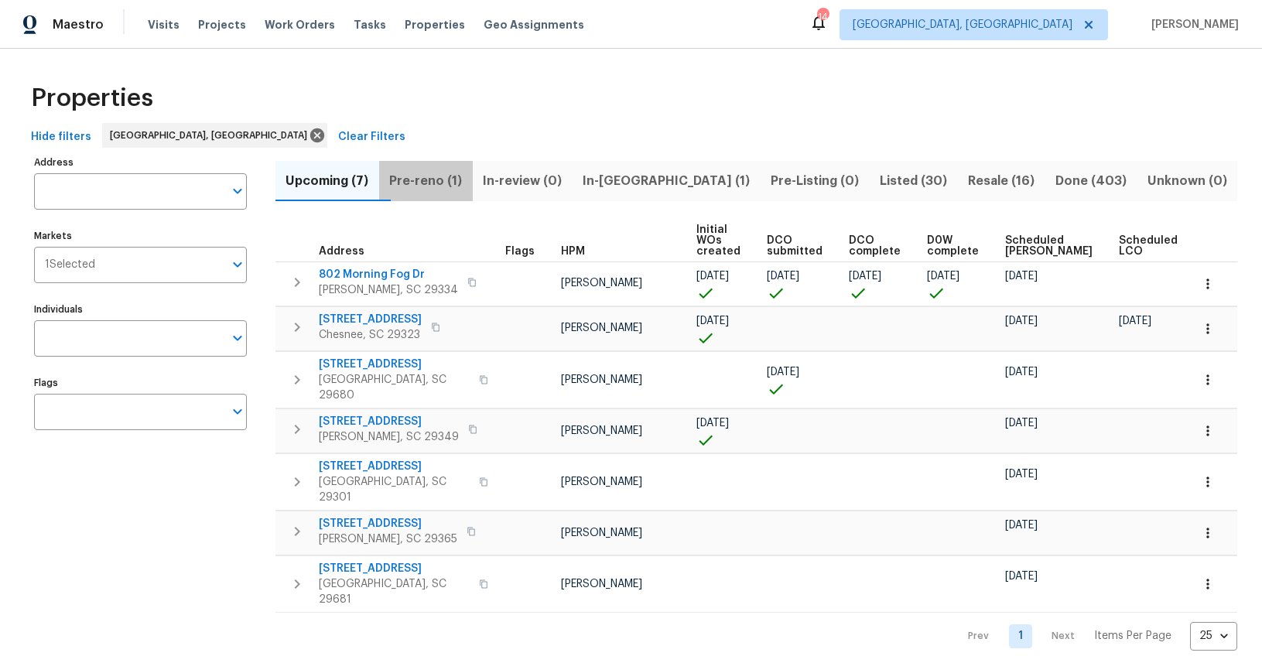
click at [443, 189] on span "Pre-reno (1)" at bounding box center [425, 181] width 75 height 22
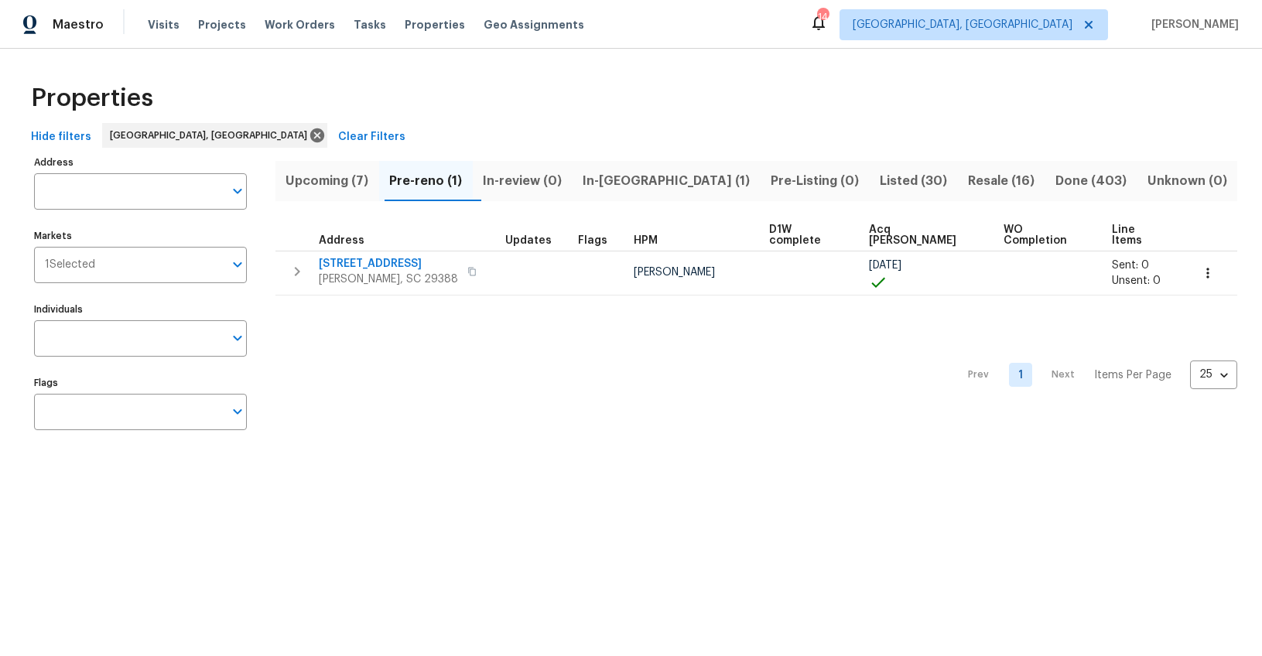
click at [638, 181] on span "In-[GEOGRAPHIC_DATA] (1)" at bounding box center [666, 181] width 169 height 22
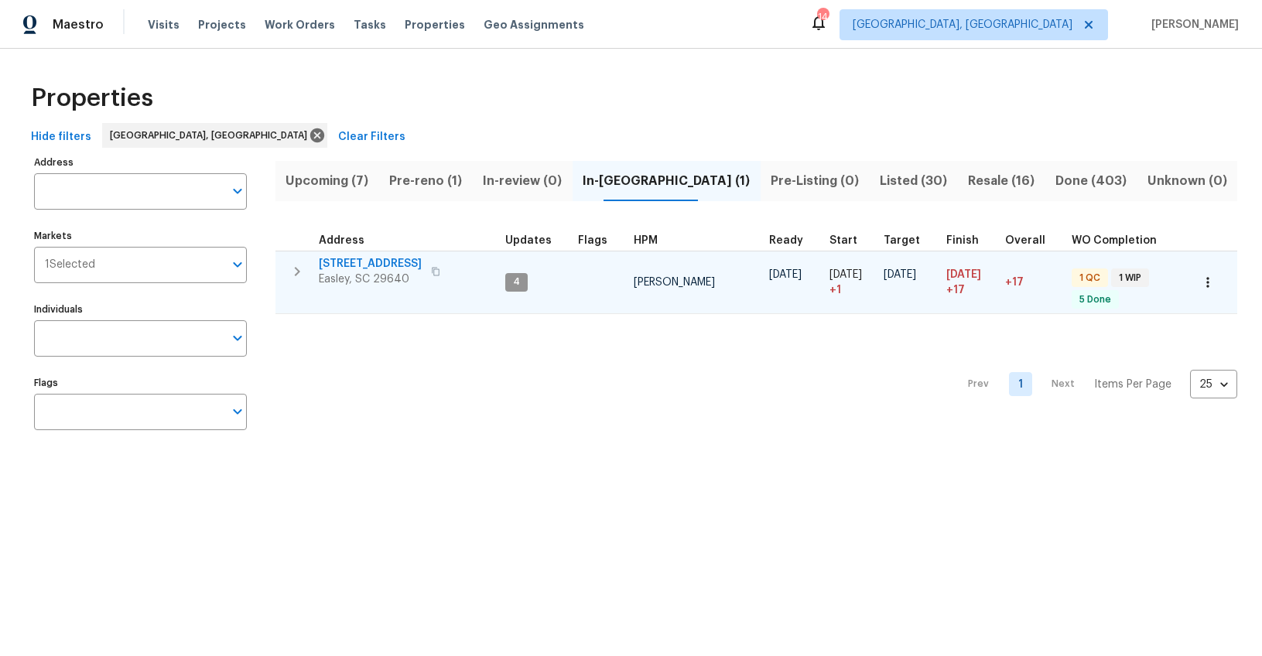
click at [384, 265] on span "[STREET_ADDRESS]" at bounding box center [370, 263] width 103 height 15
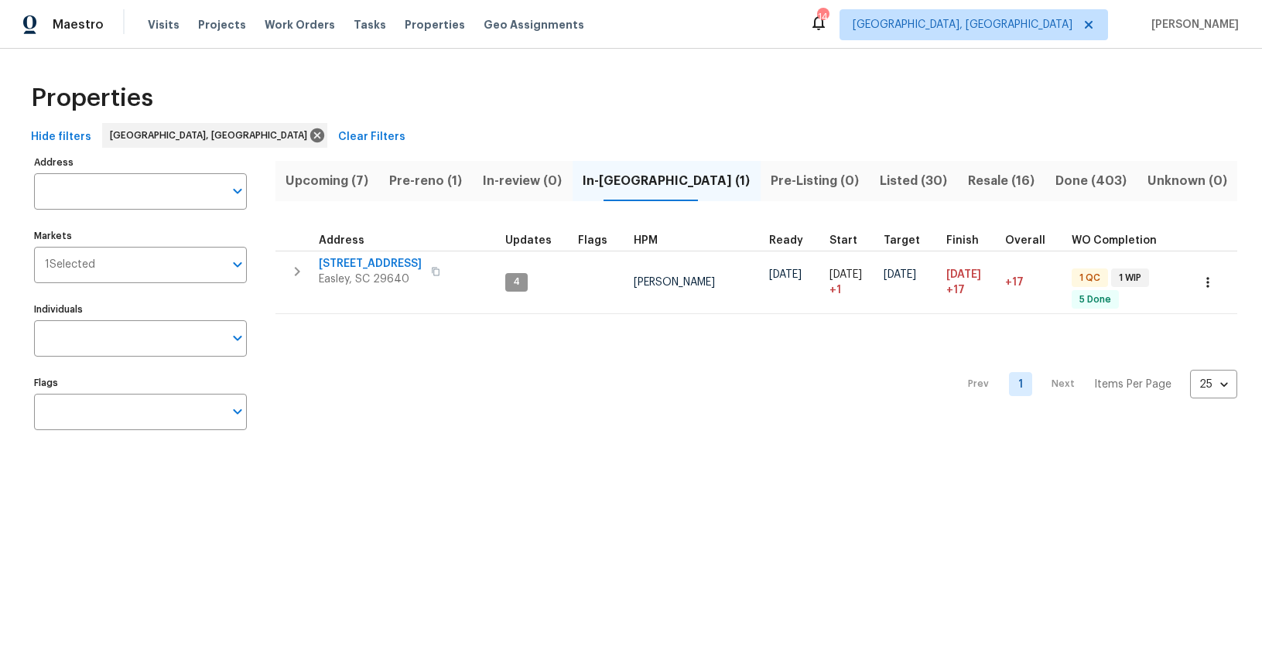
click at [967, 173] on span "Resale (16)" at bounding box center [1001, 181] width 69 height 22
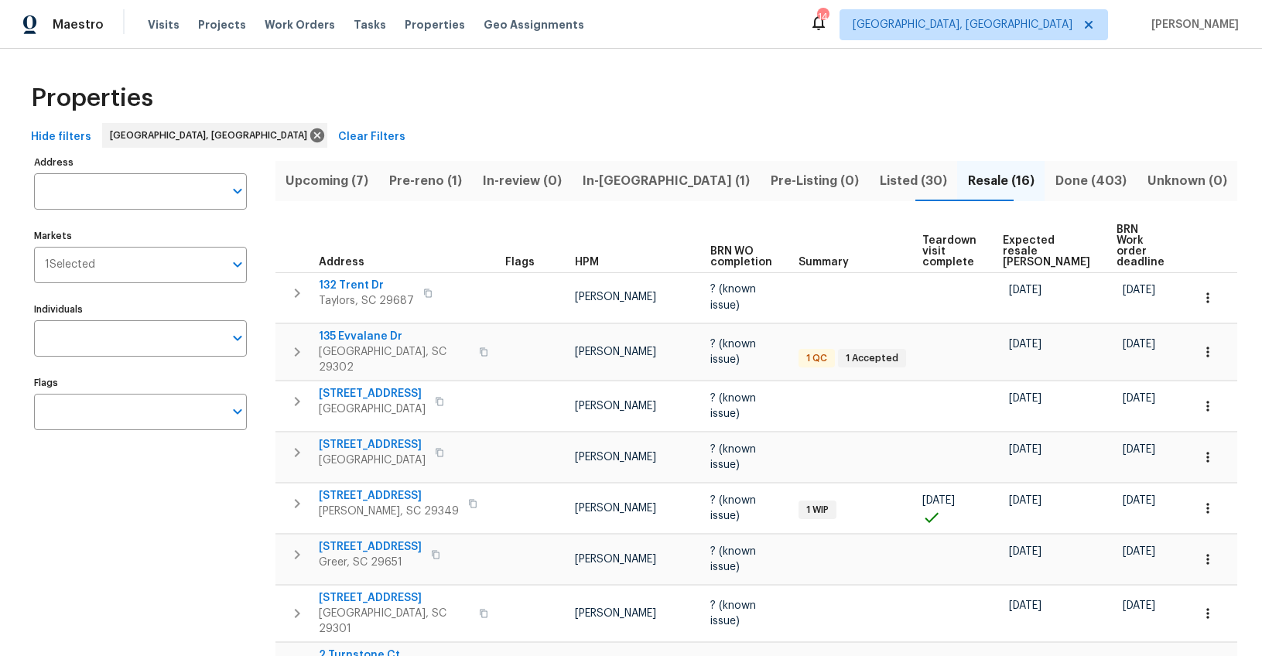
click at [1036, 239] on span "Expected resale COE" at bounding box center [1046, 251] width 87 height 33
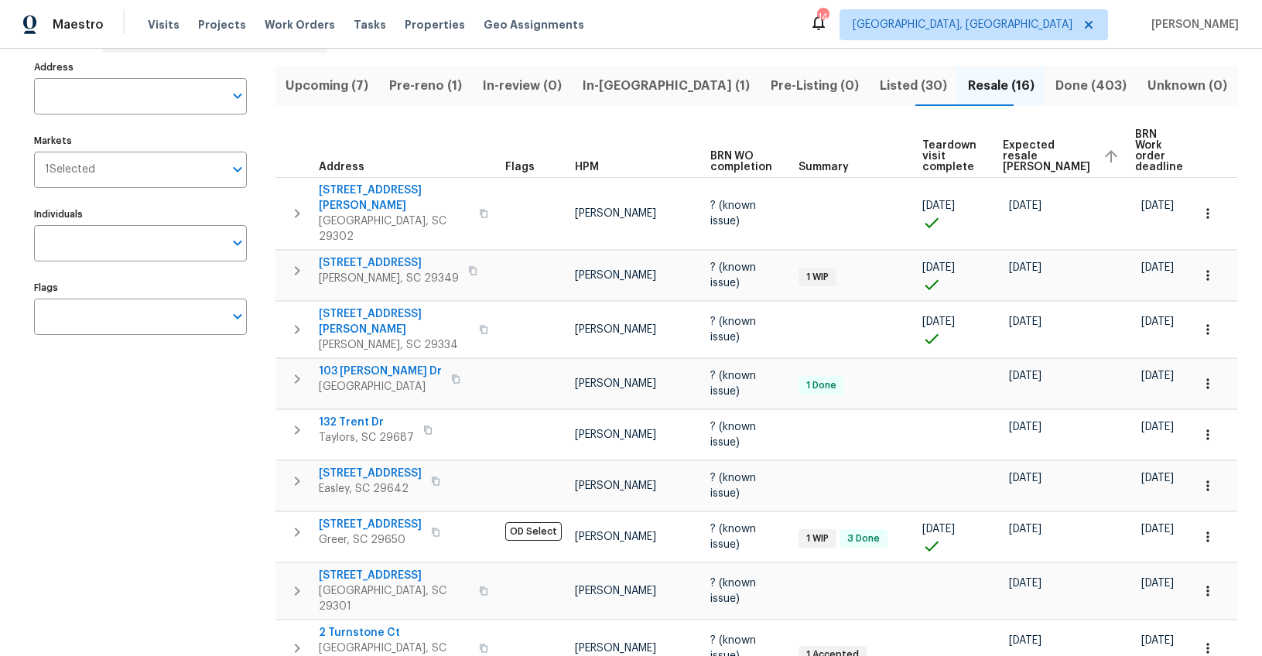
scroll to position [57, 0]
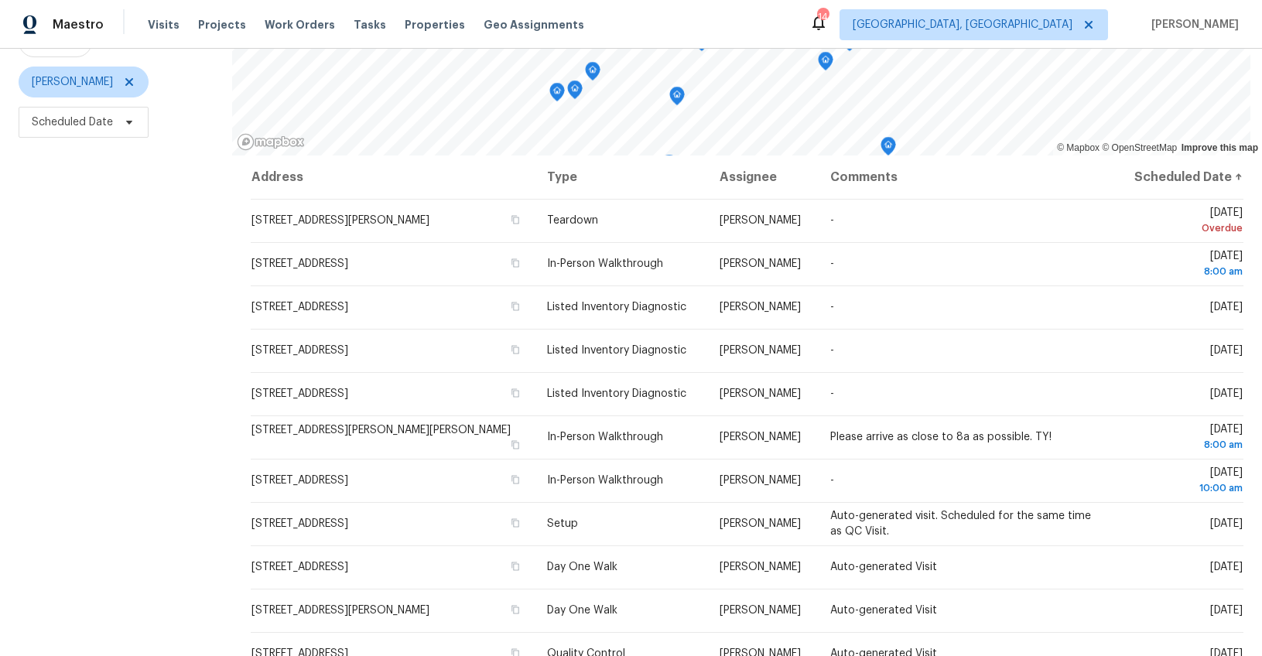
scroll to position [170, 0]
click at [80, 121] on span "Scheduled Date" at bounding box center [72, 123] width 81 height 15
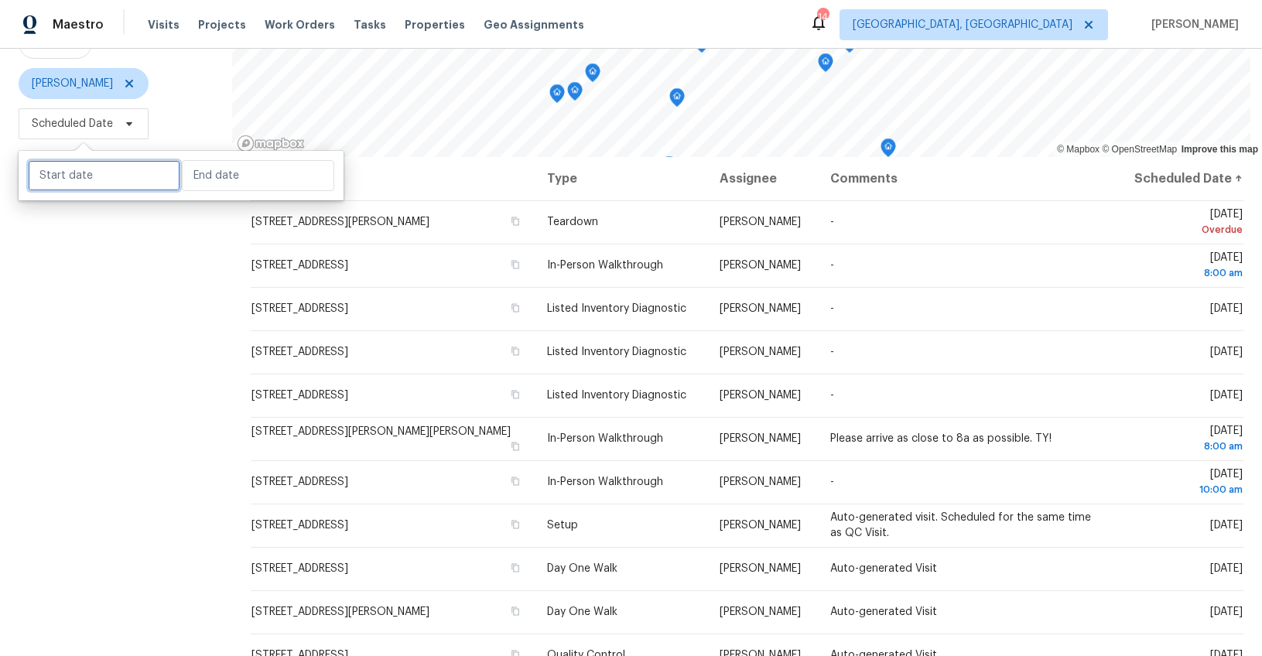
click at [88, 180] on input "text" at bounding box center [104, 175] width 152 height 31
select select "8"
select select "2025"
select select "9"
select select "2025"
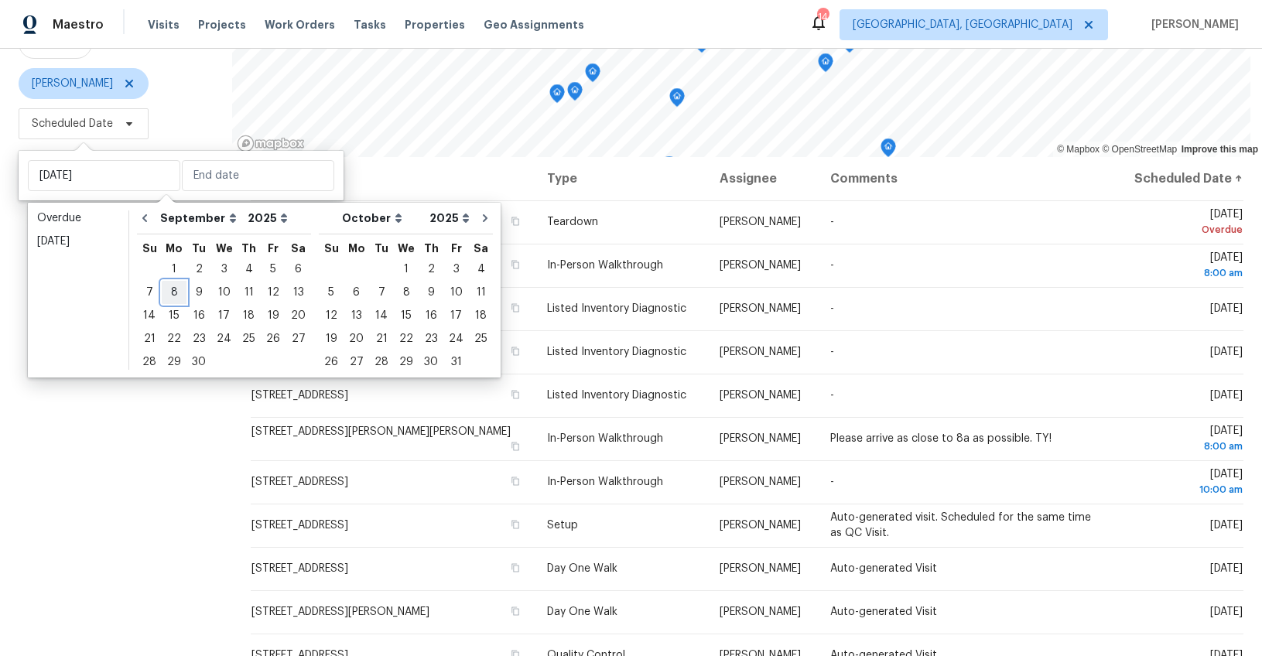
click at [171, 291] on div "8" at bounding box center [174, 293] width 25 height 22
type input "Mon, Sep 08"
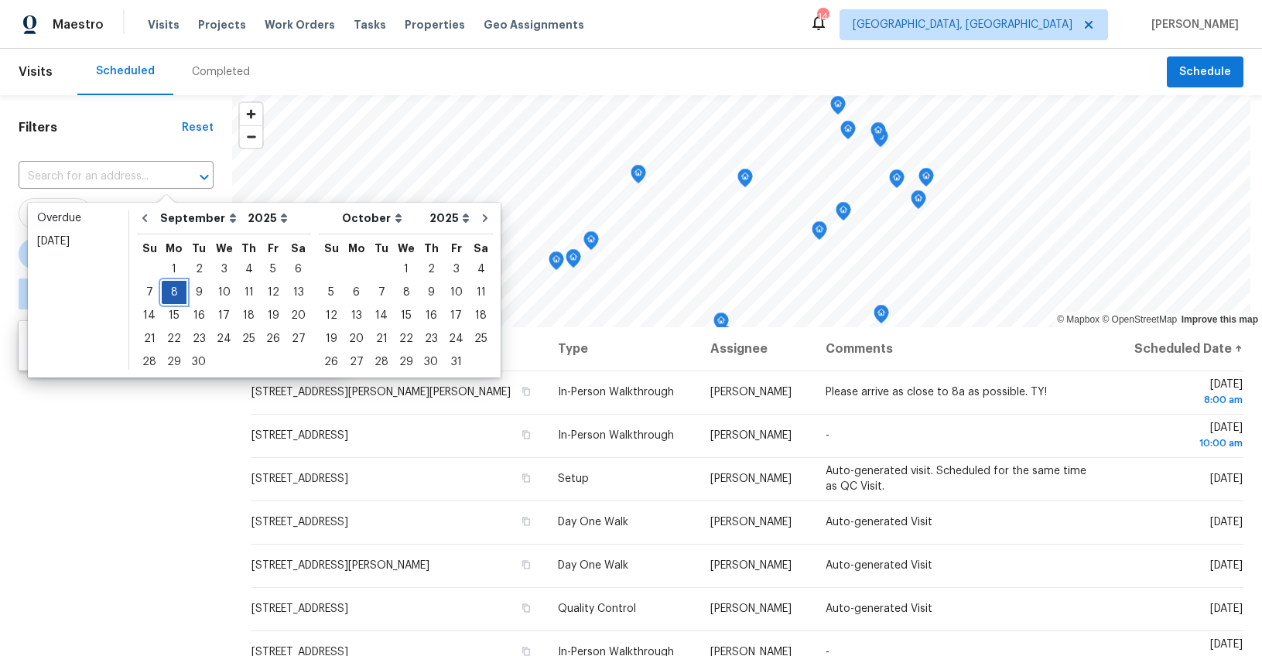
click at [171, 291] on div "8" at bounding box center [174, 293] width 25 height 22
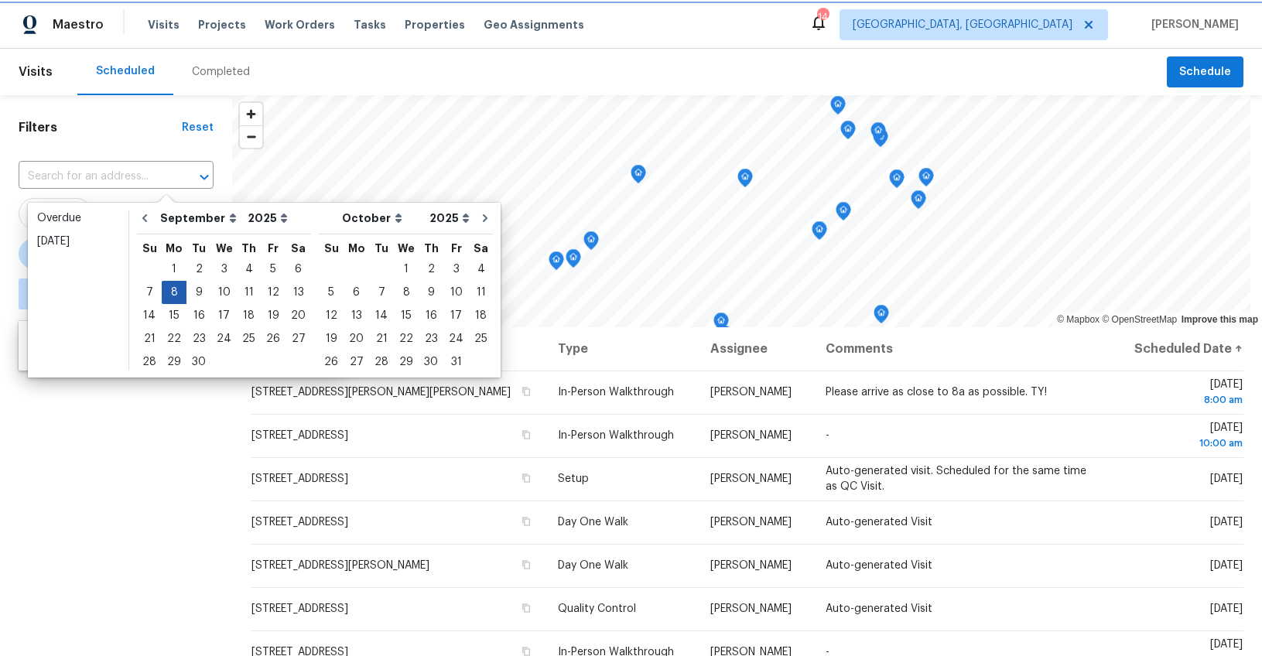
type input "Mon, Sep 08"
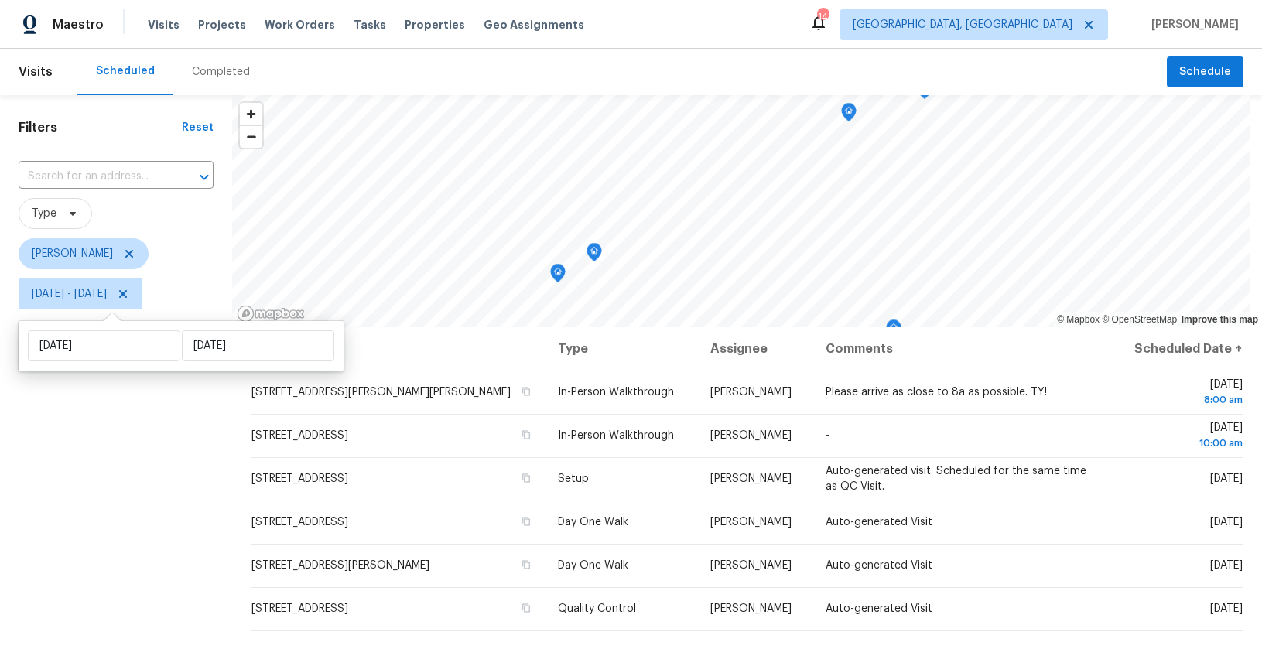
click at [180, 422] on div "Filters Reset ​ Type William Bynum Mon, Sep 08 - Mon, Sep 08" at bounding box center [116, 473] width 232 height 757
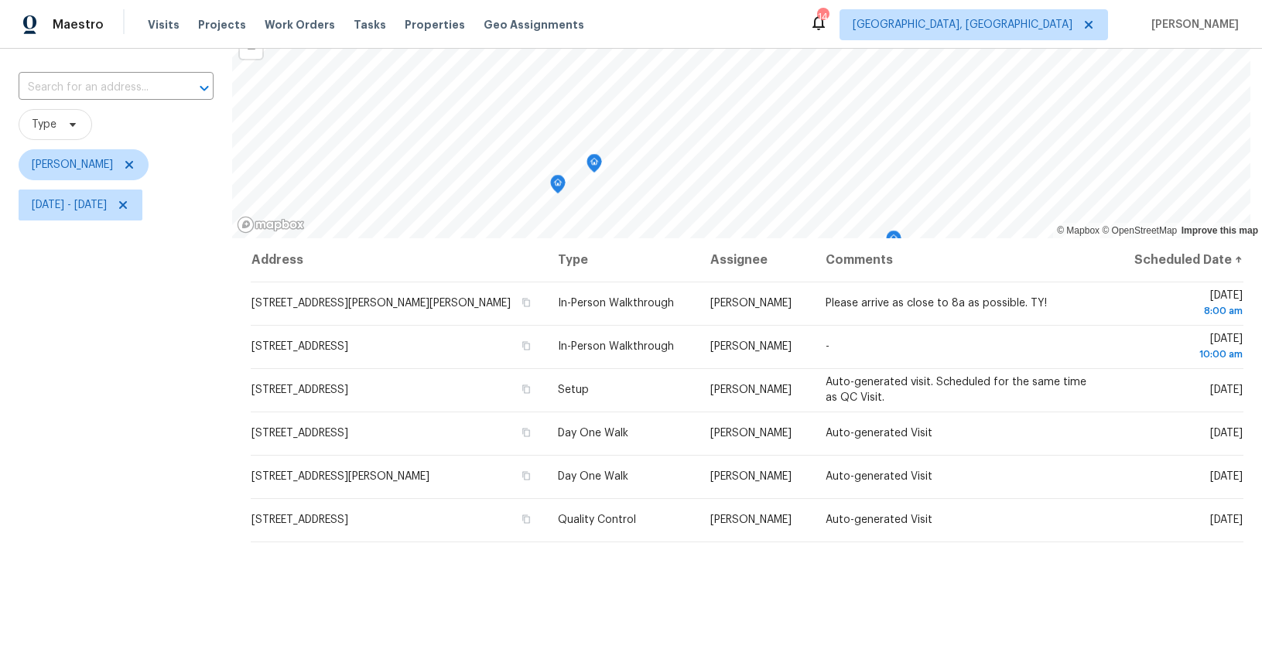
scroll to position [145, 0]
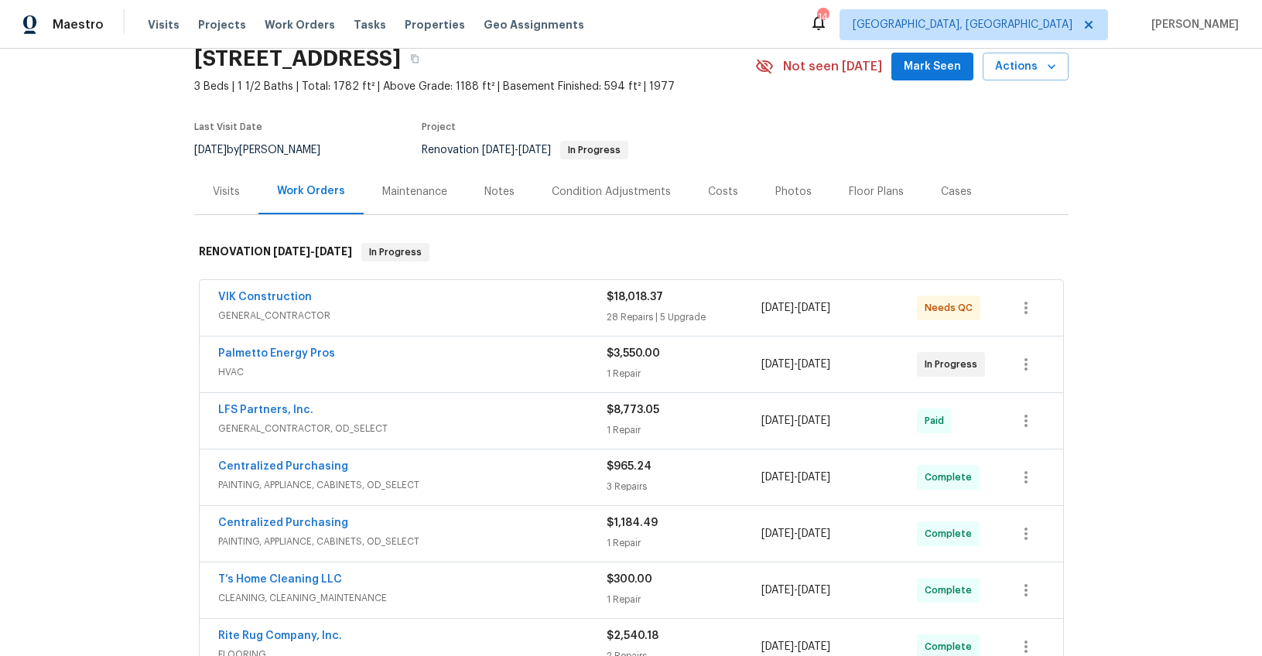
scroll to position [157, 0]
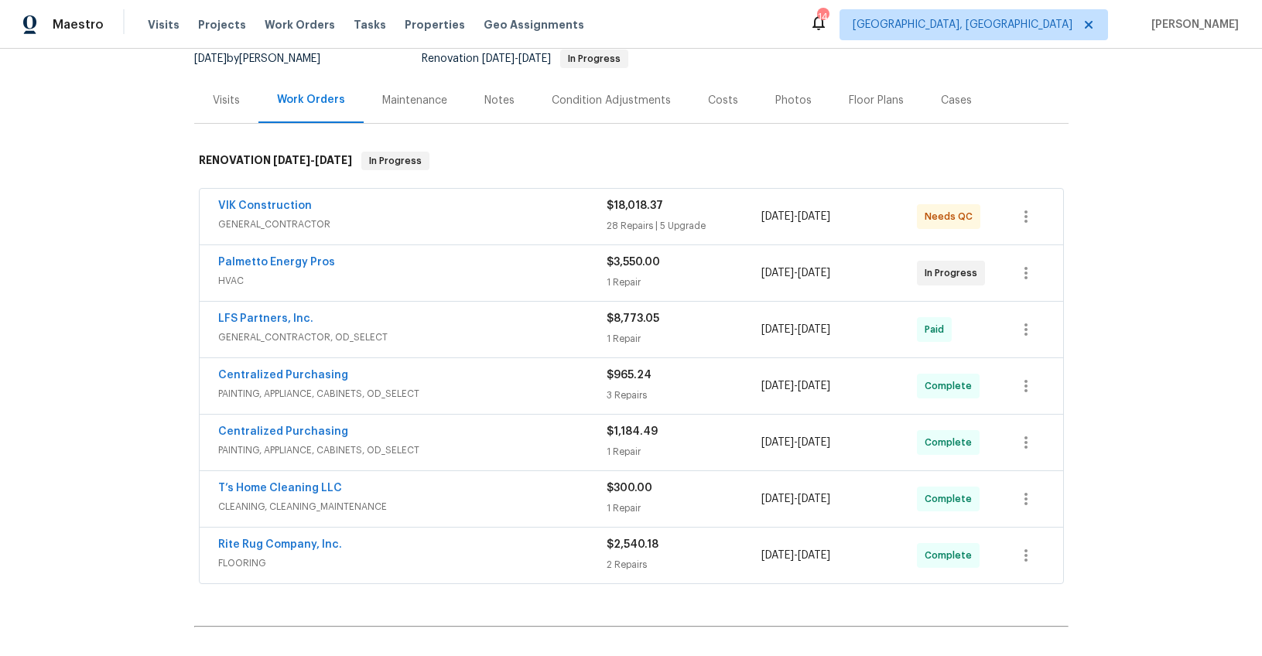
click at [484, 98] on div "Notes" at bounding box center [499, 100] width 30 height 15
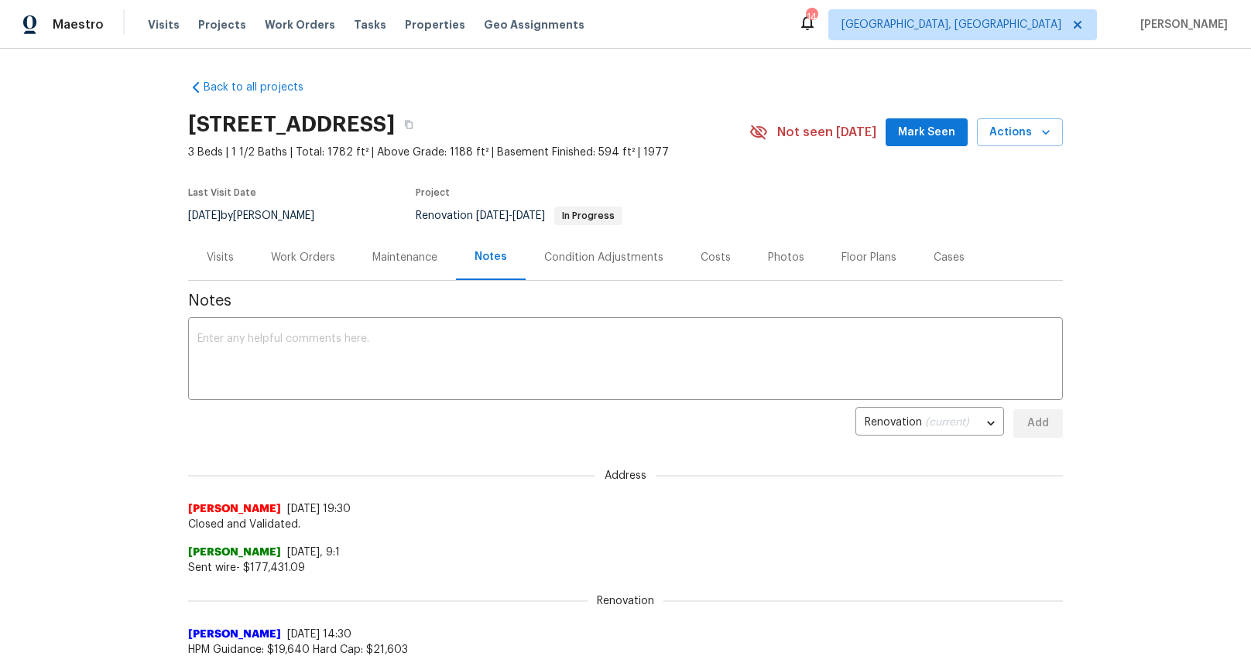
click at [305, 269] on div "Work Orders" at bounding box center [302, 257] width 101 height 46
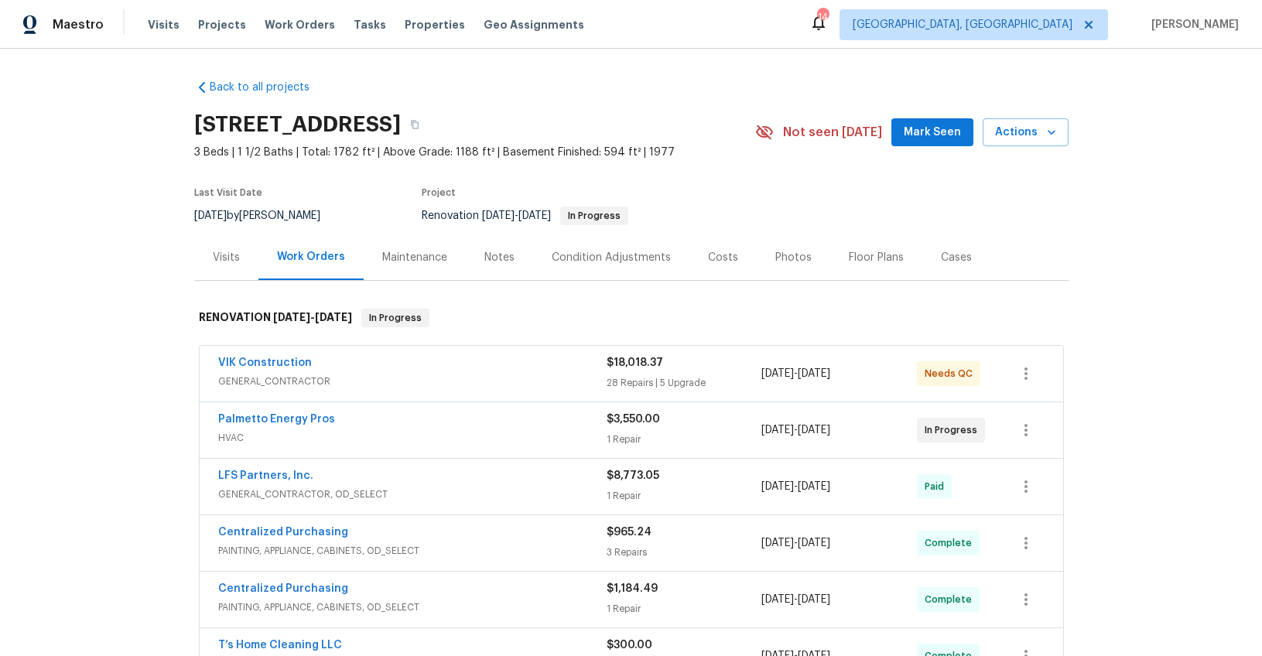
click at [231, 266] on div "Visits" at bounding box center [226, 257] width 64 height 46
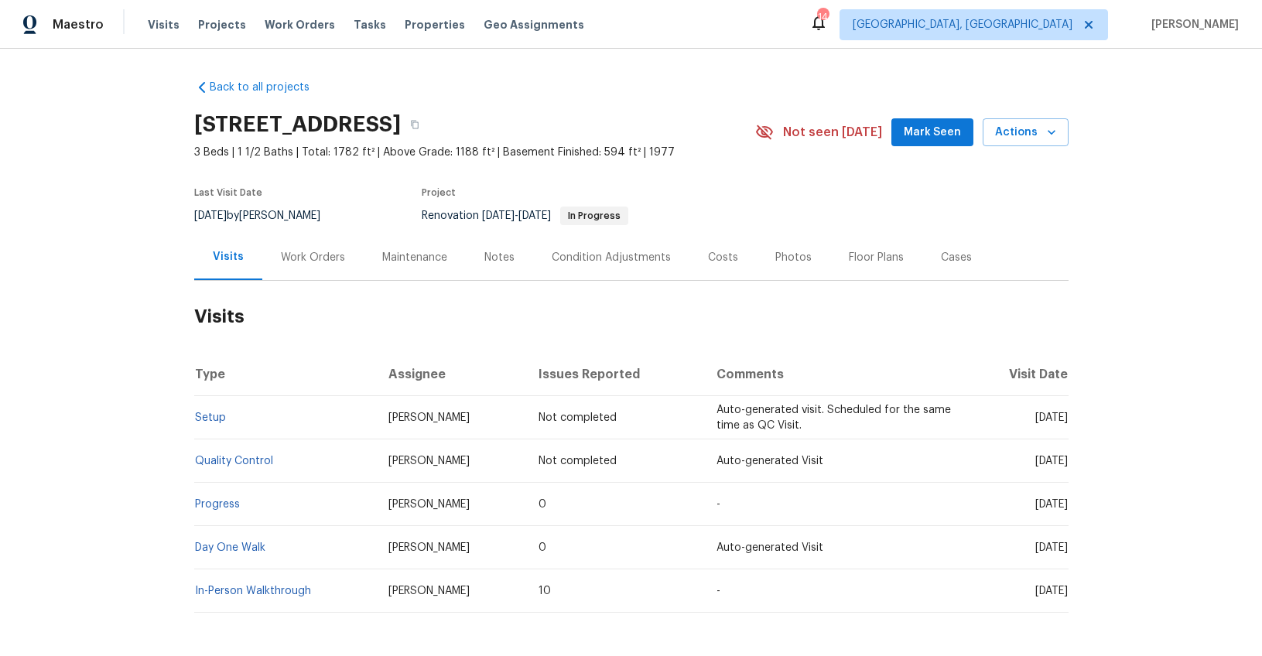
scroll to position [74, 0]
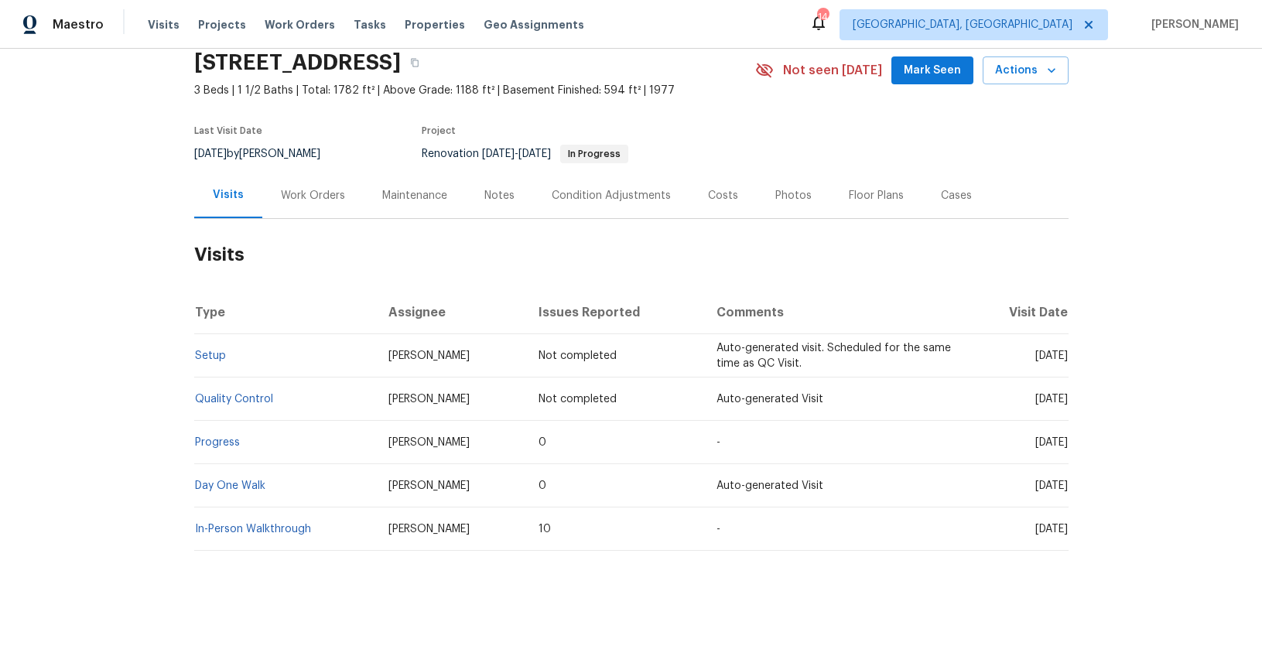
click at [708, 188] on div "Costs" at bounding box center [723, 195] width 30 height 15
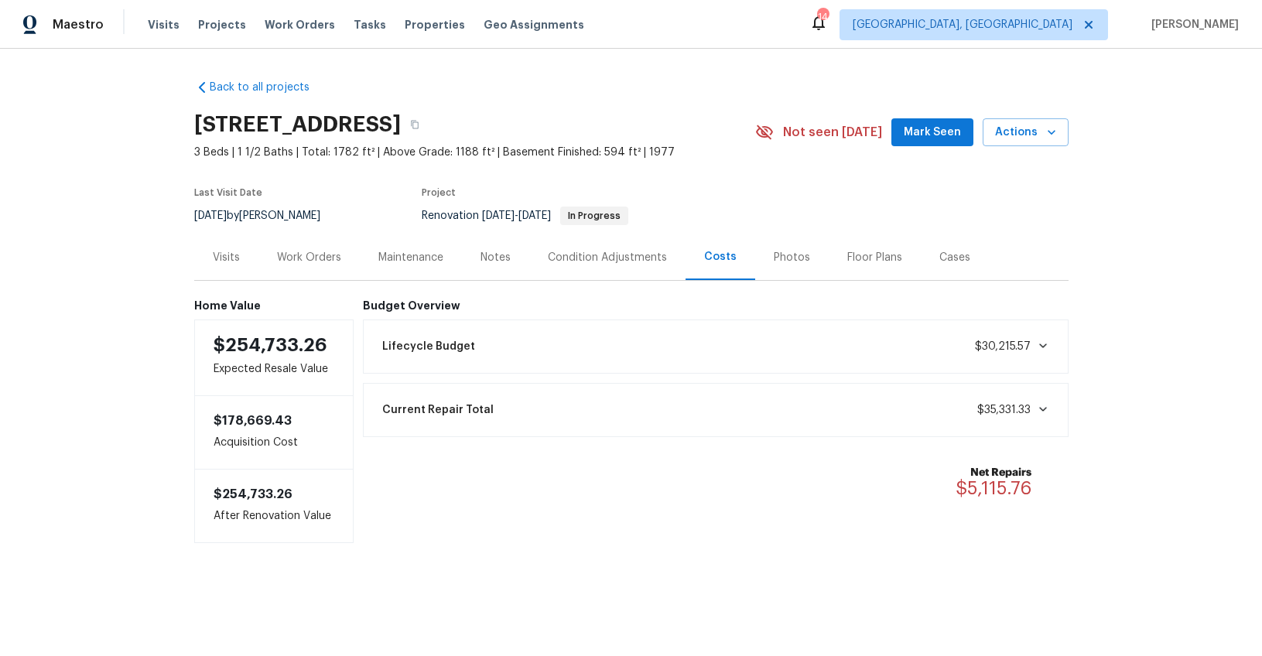
drag, startPoint x: 259, startPoint y: 263, endPoint x: 196, endPoint y: 277, distance: 65.0
click at [258, 263] on div "Work Orders" at bounding box center [308, 257] width 101 height 46
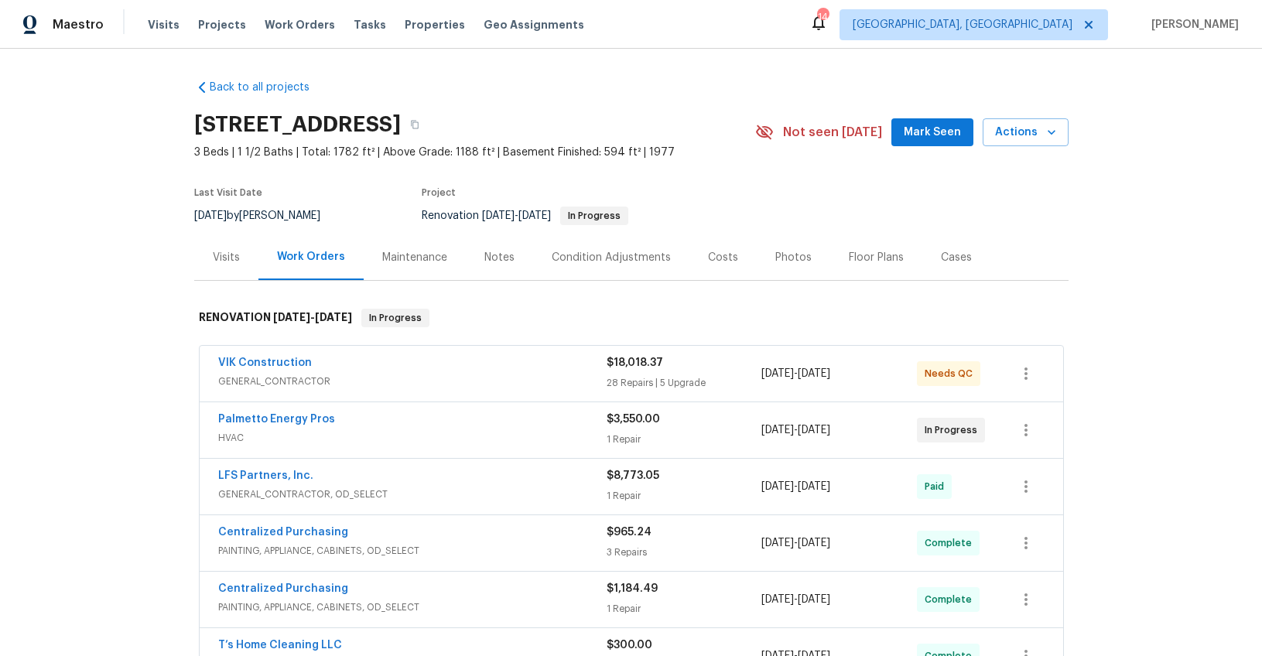
click at [222, 268] on div "Visits" at bounding box center [226, 257] width 64 height 46
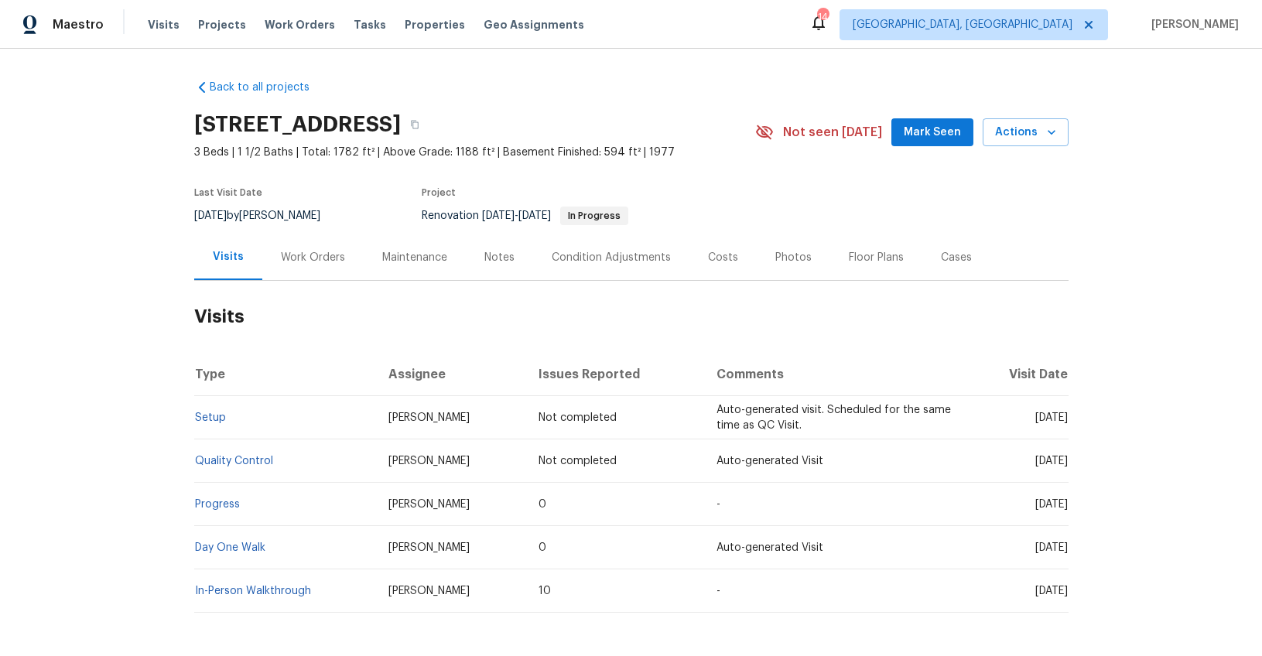
scroll to position [39, 0]
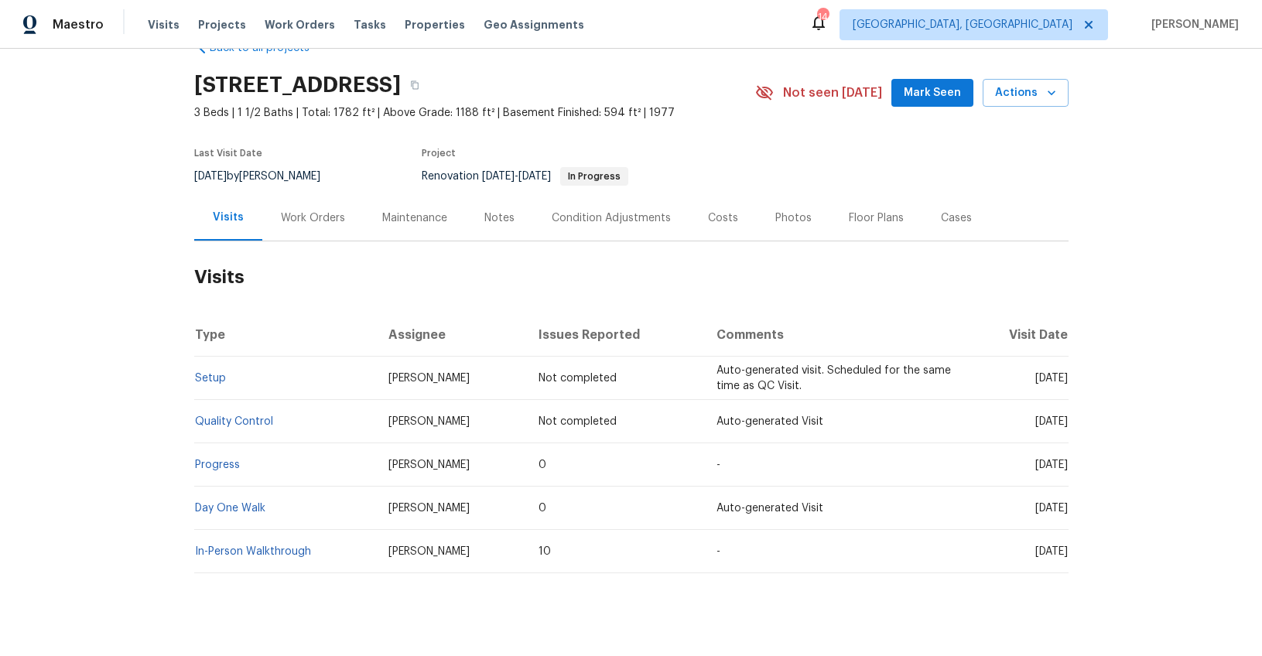
click at [328, 215] on div "Work Orders" at bounding box center [313, 217] width 64 height 15
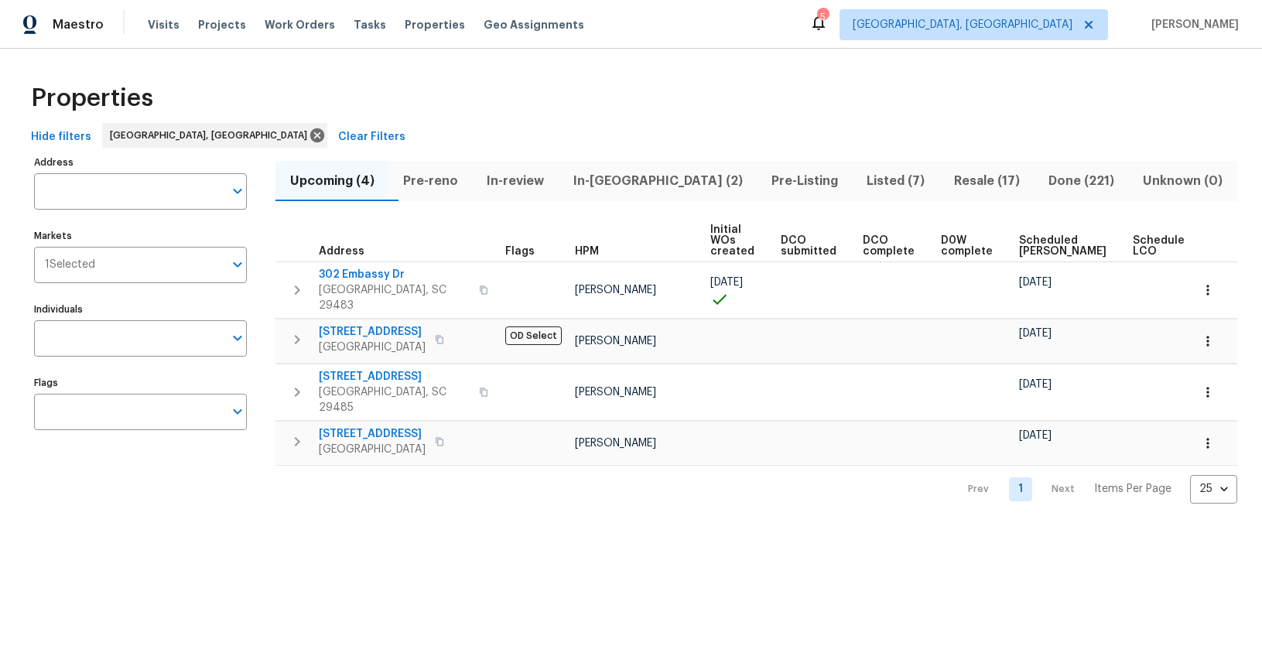
click at [949, 180] on span "Resale (17)" at bounding box center [987, 181] width 76 height 22
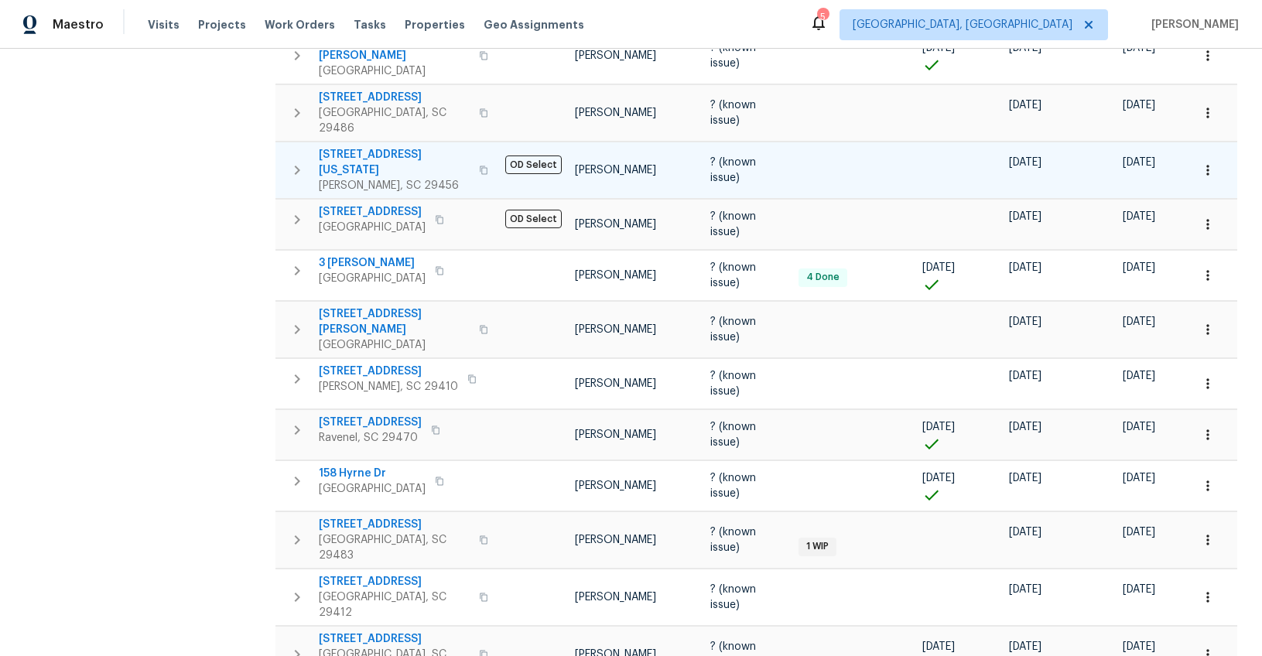
scroll to position [548, 0]
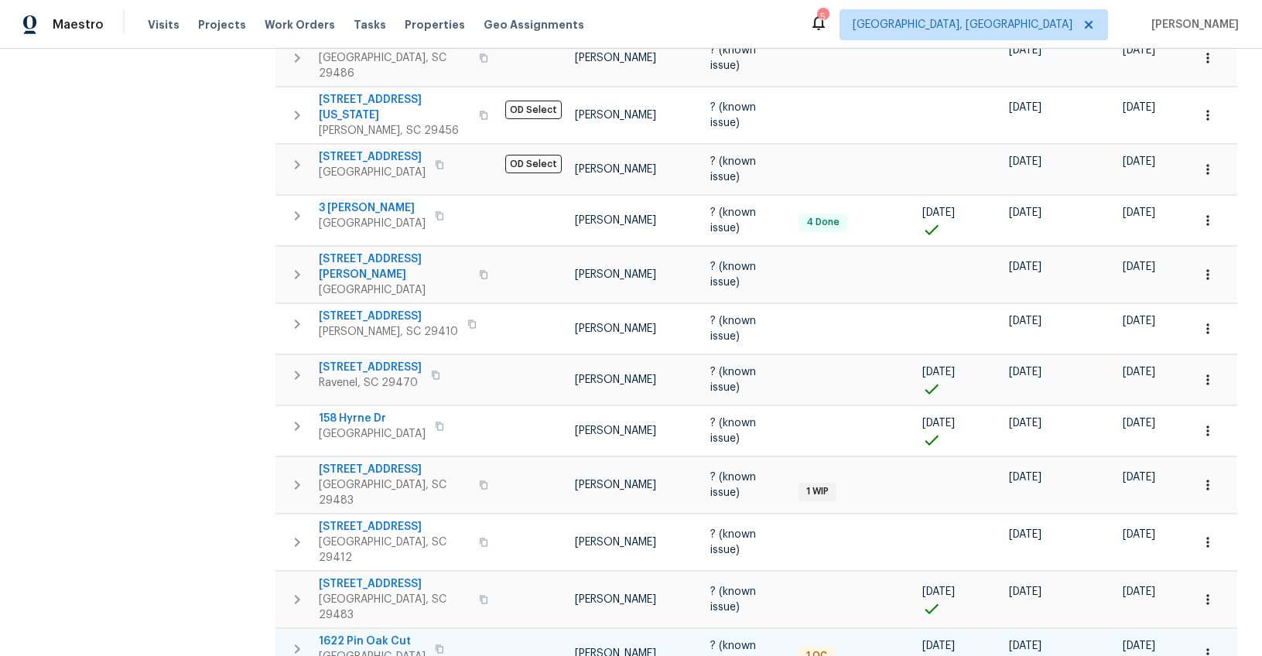
click at [395, 634] on span "1622 Pin Oak Cut" at bounding box center [372, 641] width 107 height 15
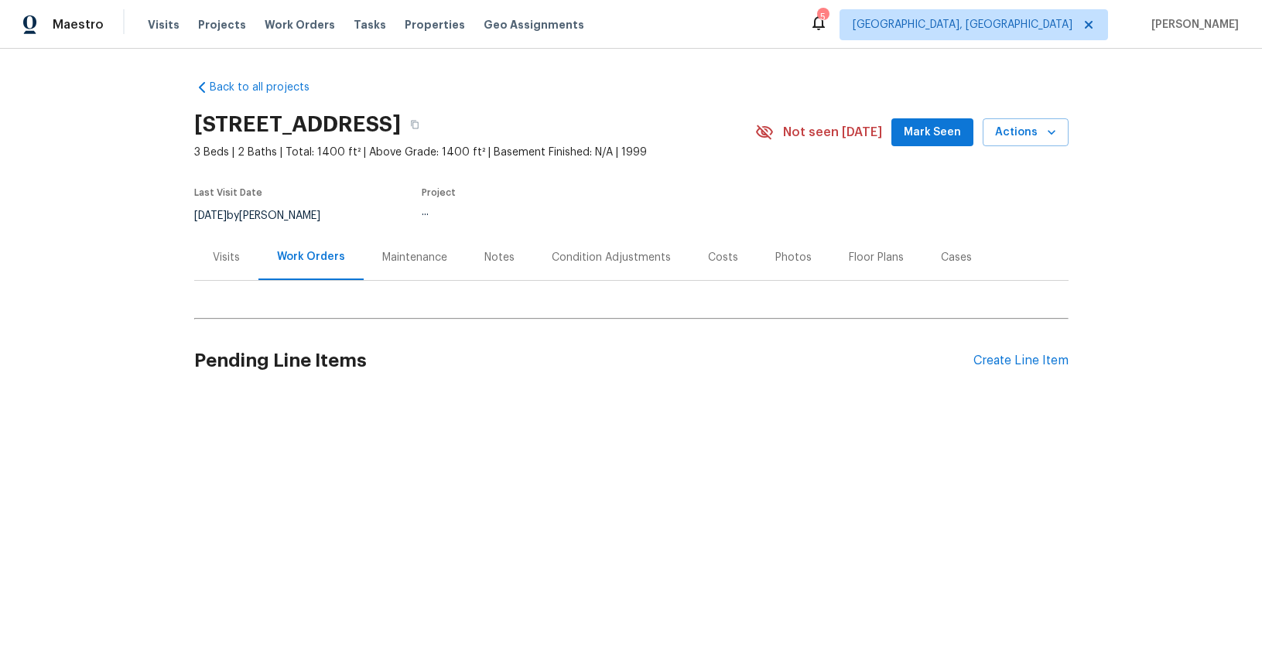
click at [435, 257] on div "Maintenance" at bounding box center [414, 257] width 65 height 15
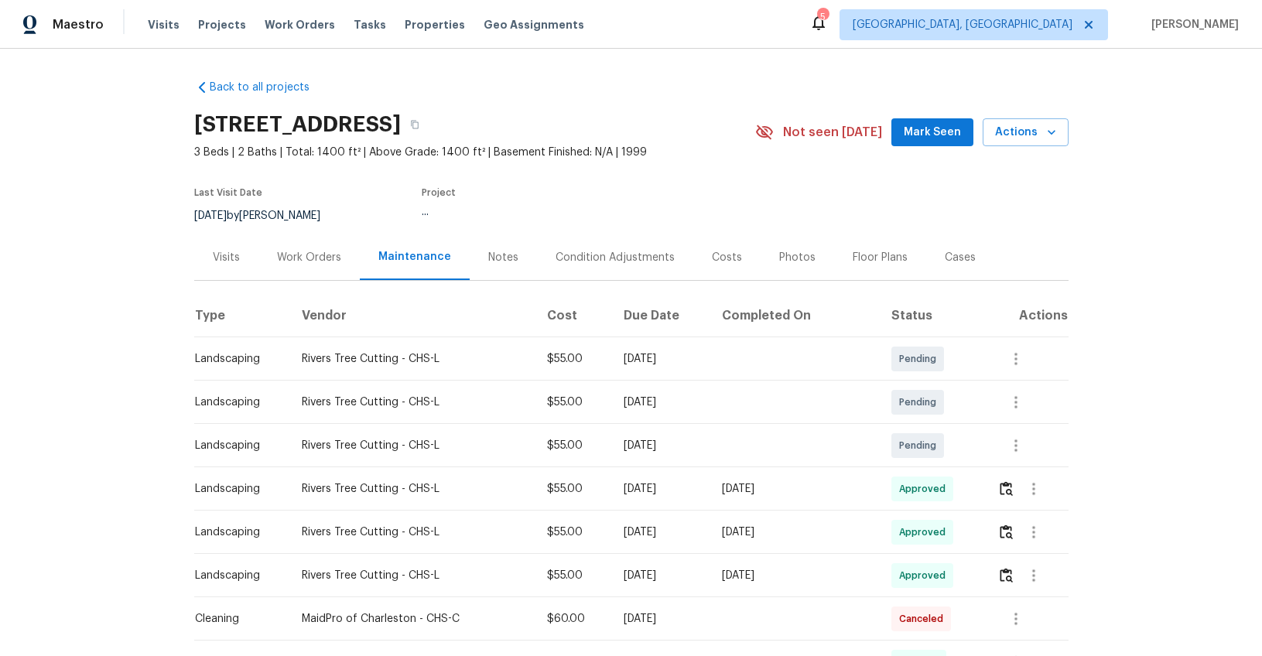
click at [330, 258] on div "Work Orders" at bounding box center [309, 257] width 64 height 15
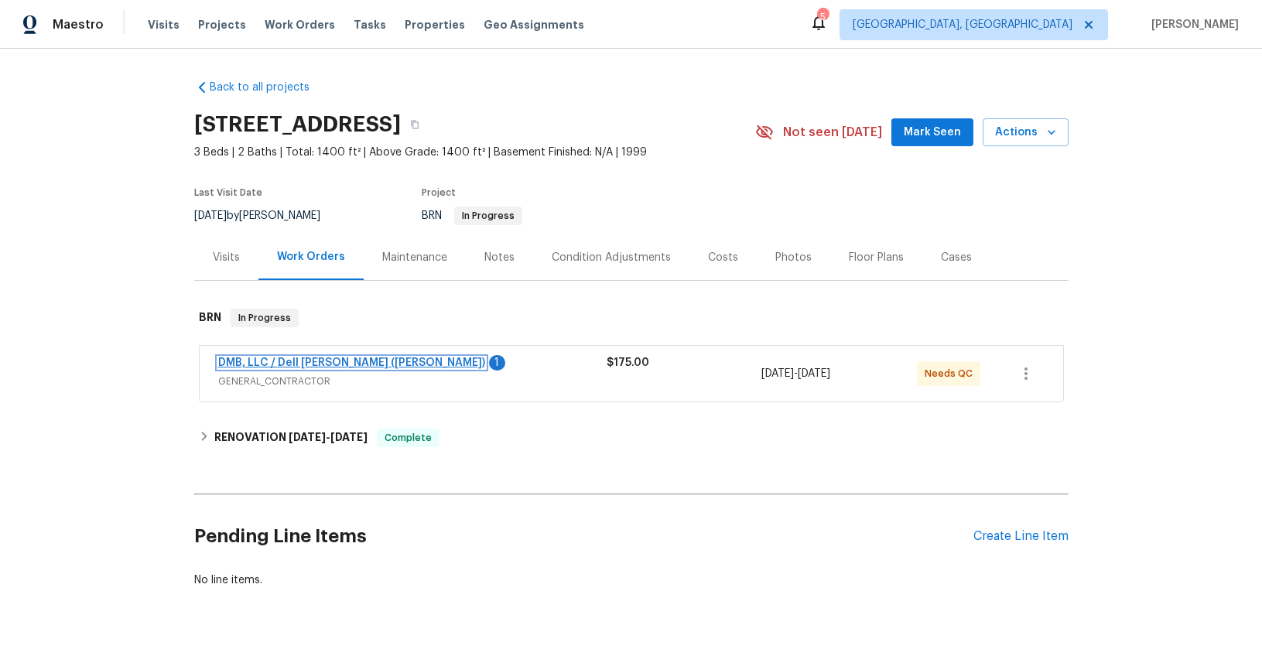
click at [347, 361] on link "DMB, LLC / Dell Bryson (Heise)" at bounding box center [351, 363] width 267 height 11
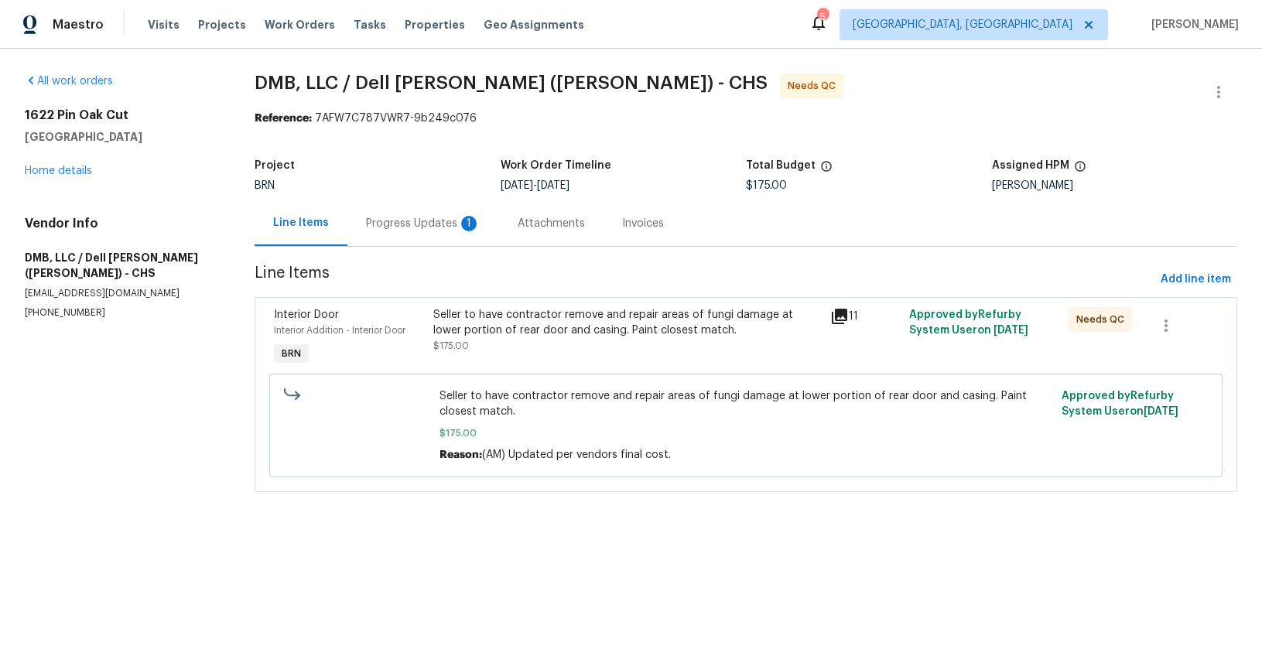
click at [447, 234] on div "Progress Updates 1" at bounding box center [423, 223] width 152 height 46
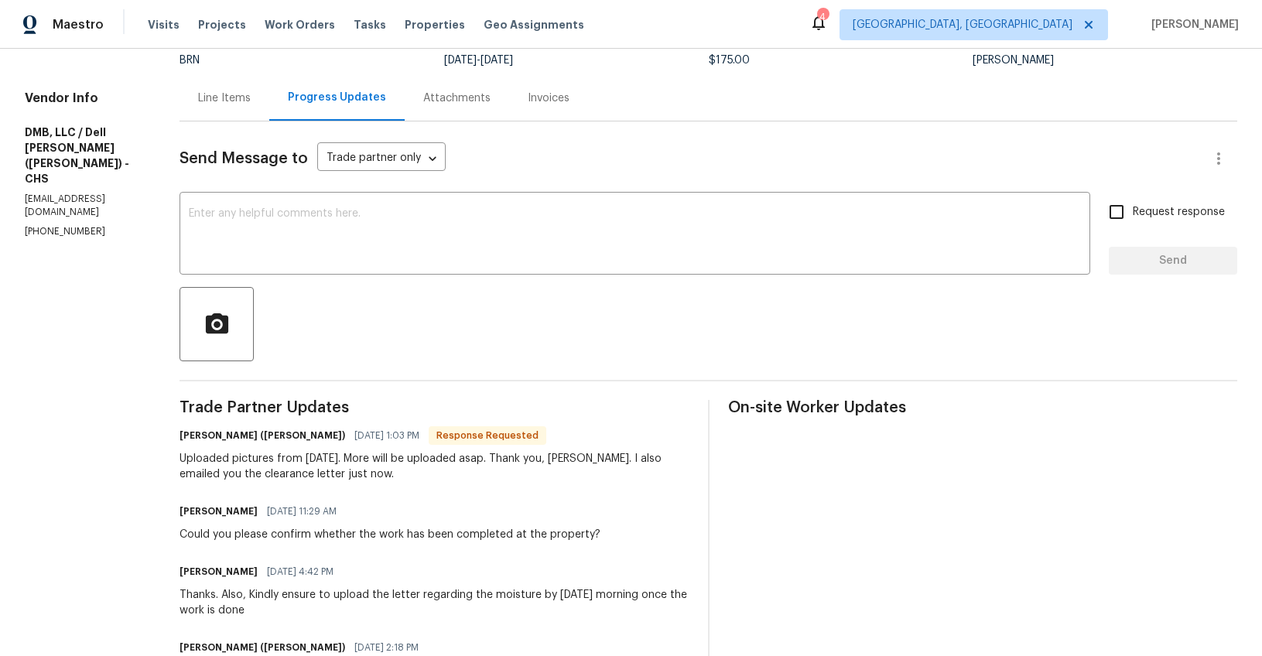
scroll to position [166, 0]
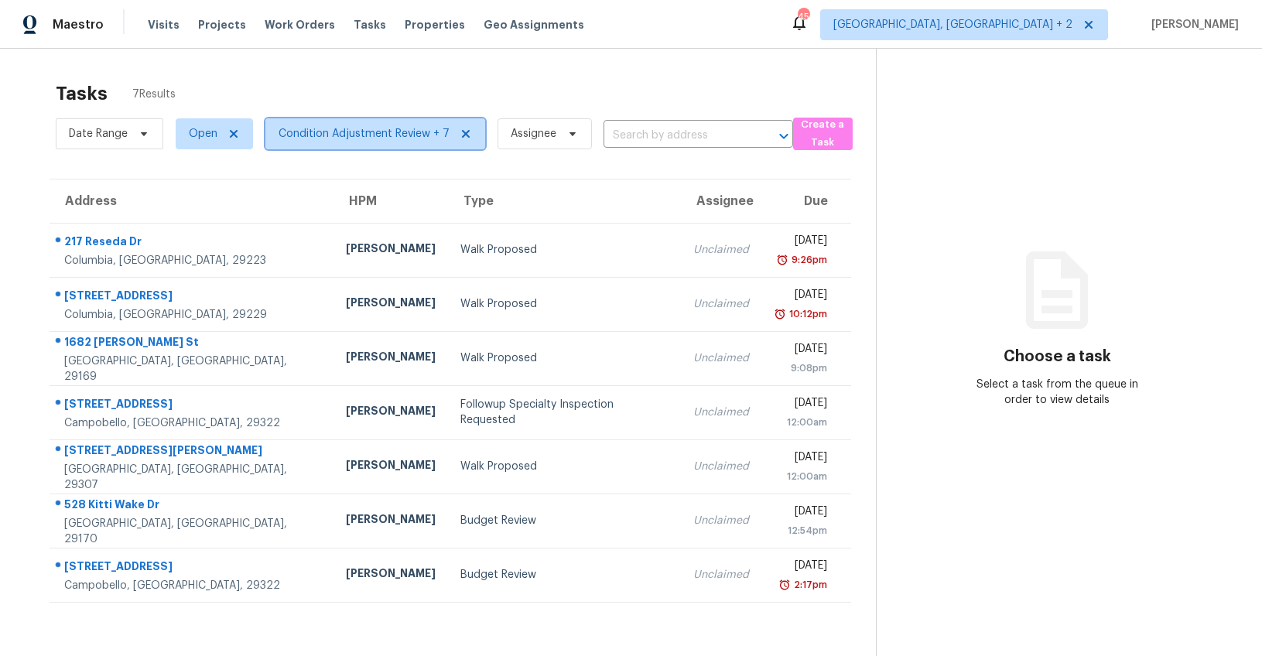
click at [407, 134] on span "Condition Adjustment Review + 7" at bounding box center [364, 133] width 171 height 15
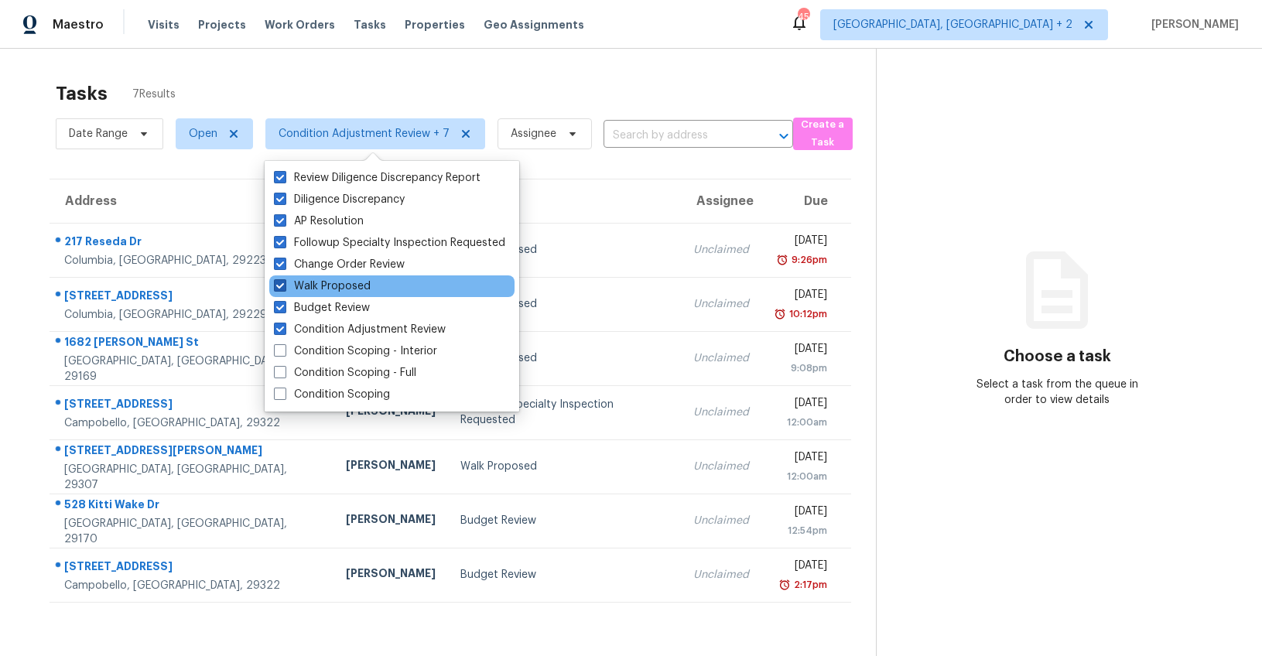
click at [280, 289] on span at bounding box center [280, 285] width 12 height 12
click at [280, 289] on input "Walk Proposed" at bounding box center [279, 284] width 10 height 10
checkbox input "false"
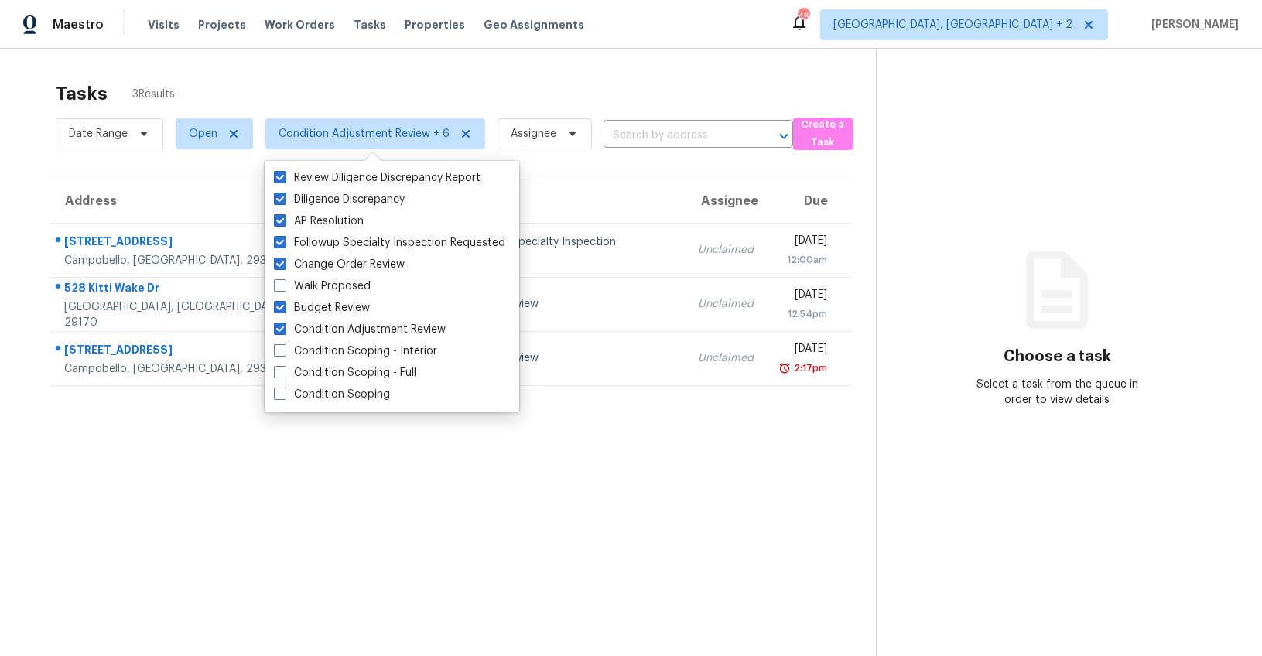
click at [91, 438] on section "Tasks 3 Results Date Range Open Condition Adjustment Review + 6 Assignee ​ Crea…" at bounding box center [450, 389] width 851 height 631
